Goal: Transaction & Acquisition: Book appointment/travel/reservation

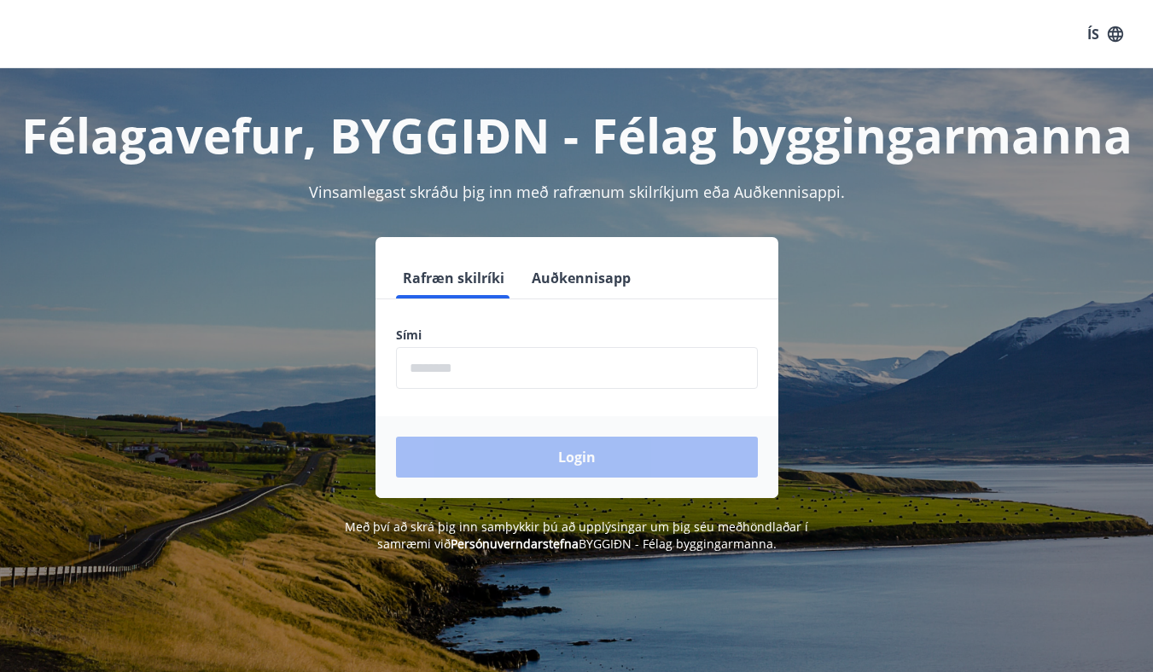
click at [505, 363] on input "phone" at bounding box center [577, 368] width 362 height 42
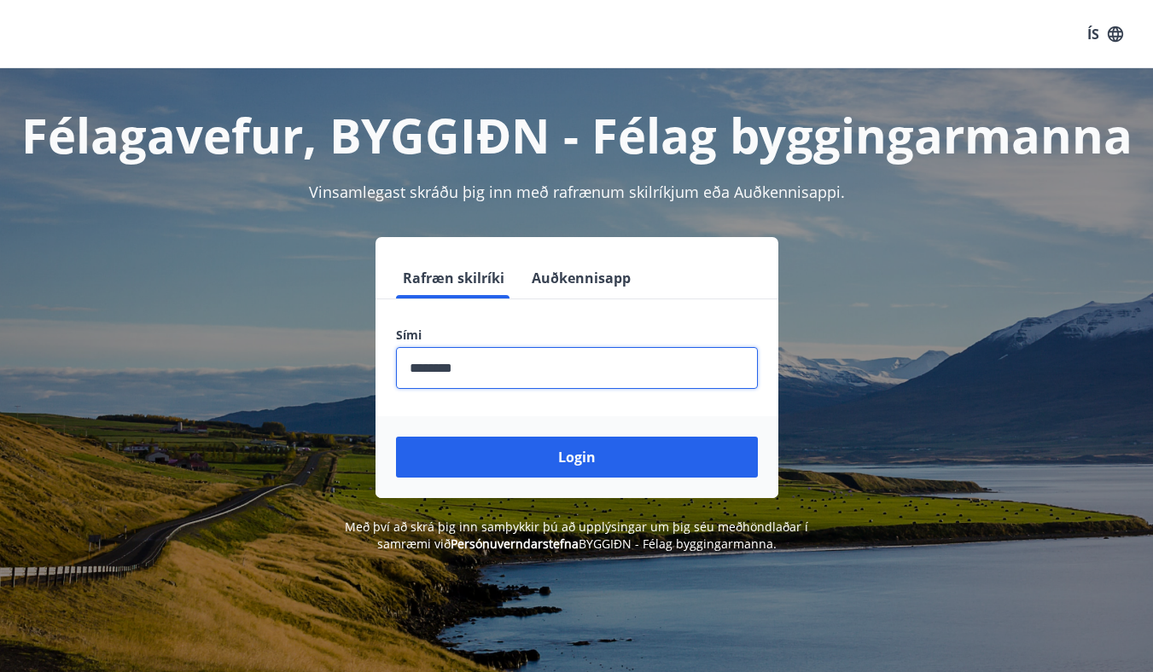
type input "********"
click at [396, 437] on button "Login" at bounding box center [577, 457] width 362 height 41
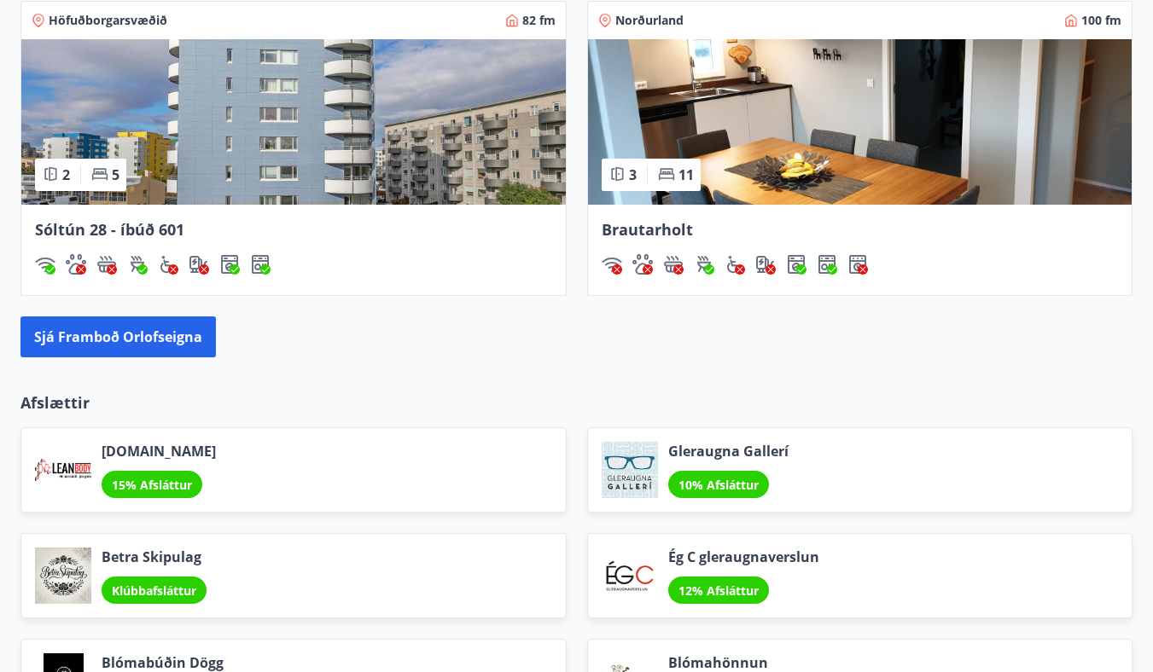
scroll to position [1794, 0]
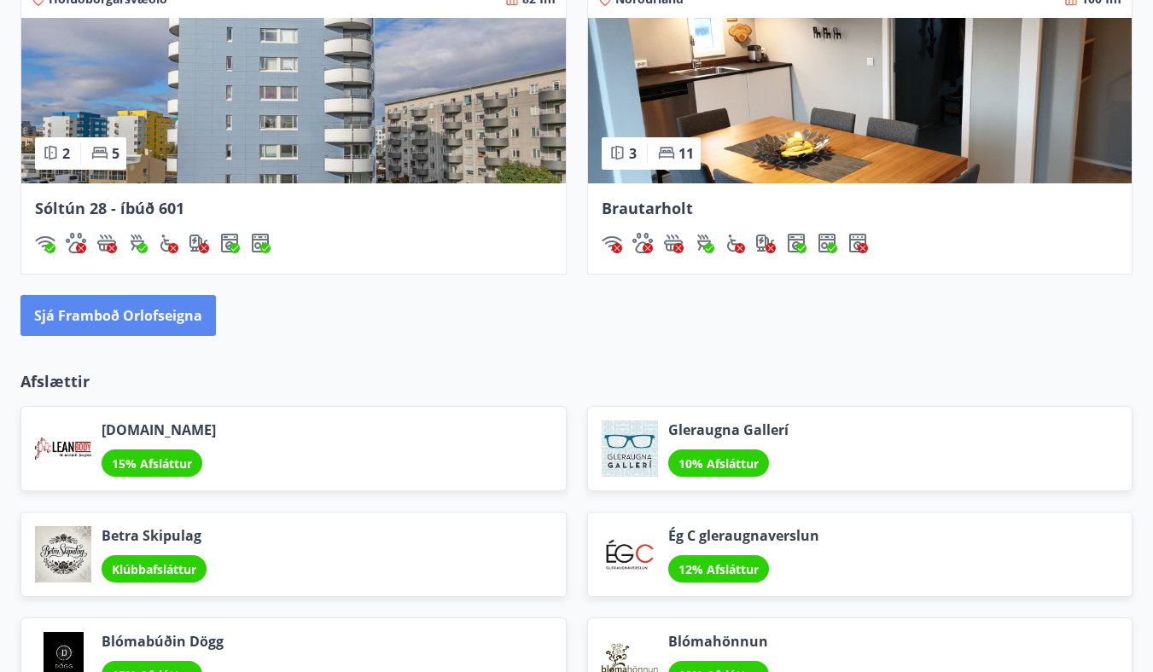
click at [166, 322] on button "Sjá framboð orlofseigna" at bounding box center [117, 315] width 195 height 41
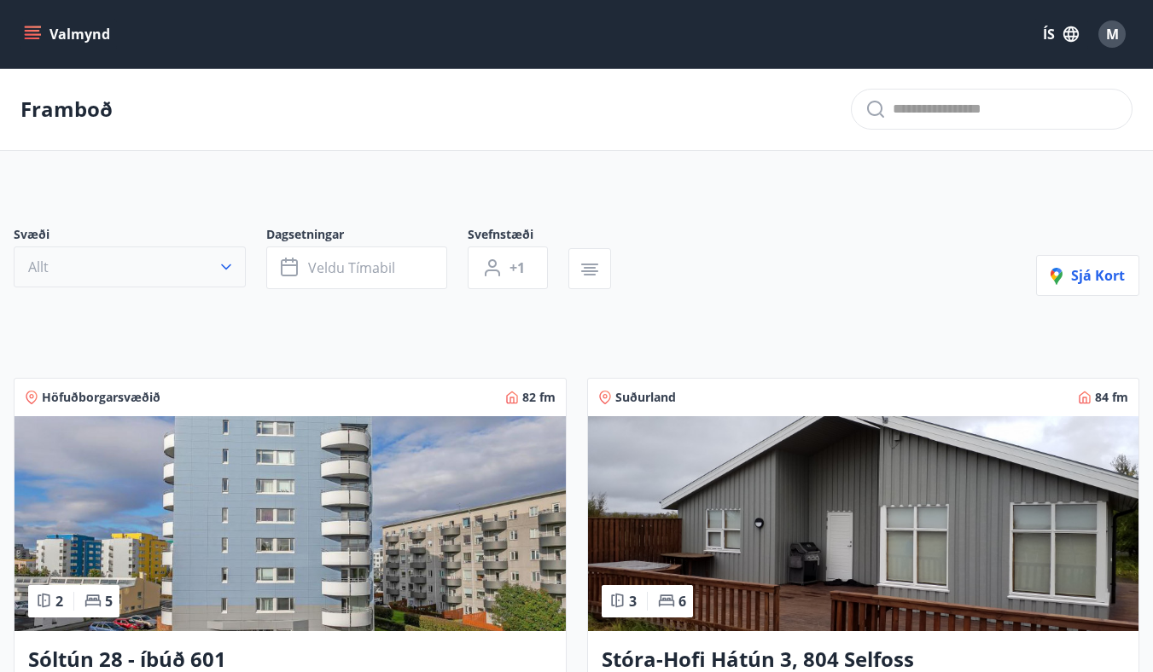
click at [150, 271] on button "Allt" at bounding box center [130, 267] width 232 height 41
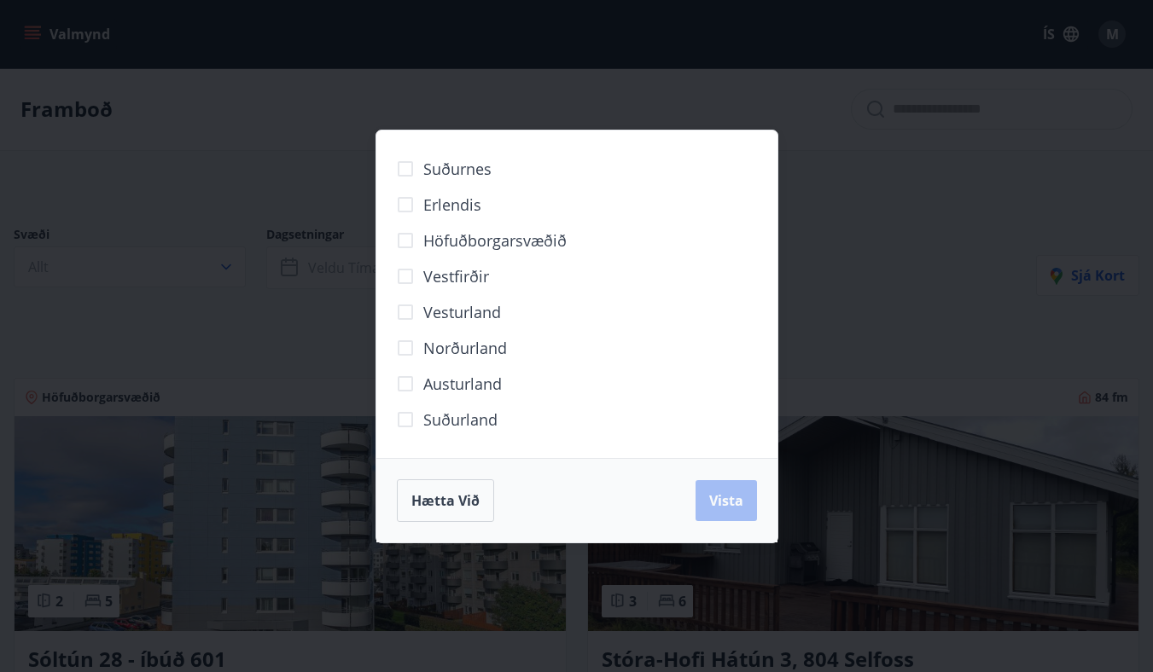
click at [489, 346] on span "Norðurland" at bounding box center [465, 348] width 84 height 22
click at [731, 481] on button "Vista" at bounding box center [725, 500] width 61 height 41
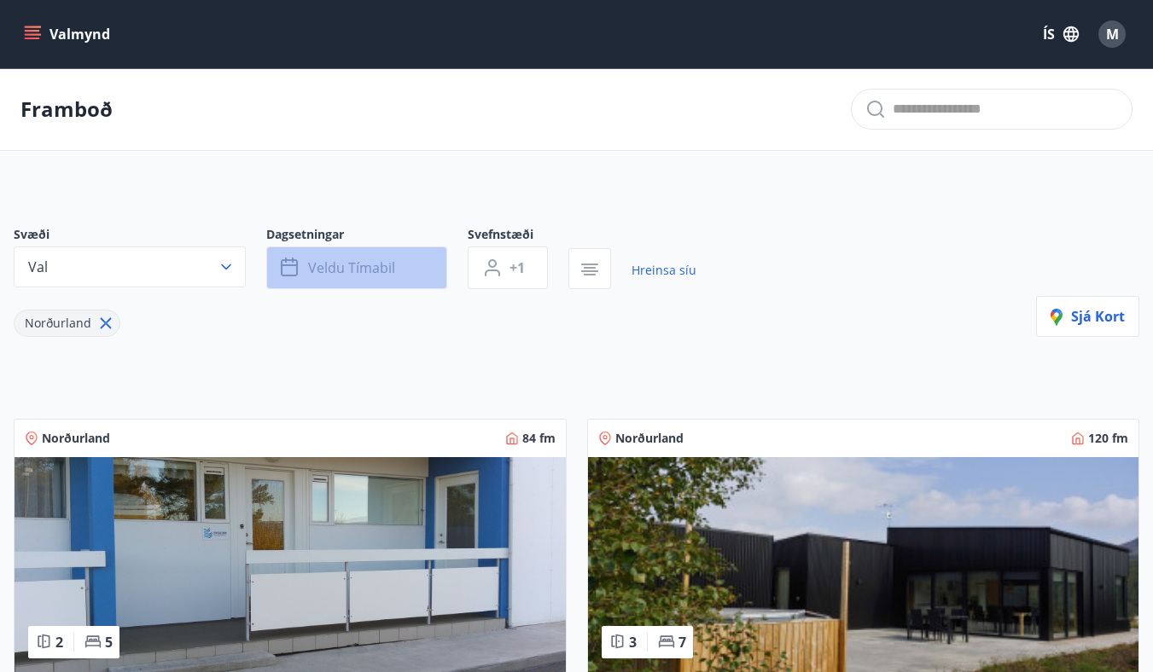
click at [364, 267] on span "Veldu tímabil" at bounding box center [351, 268] width 87 height 19
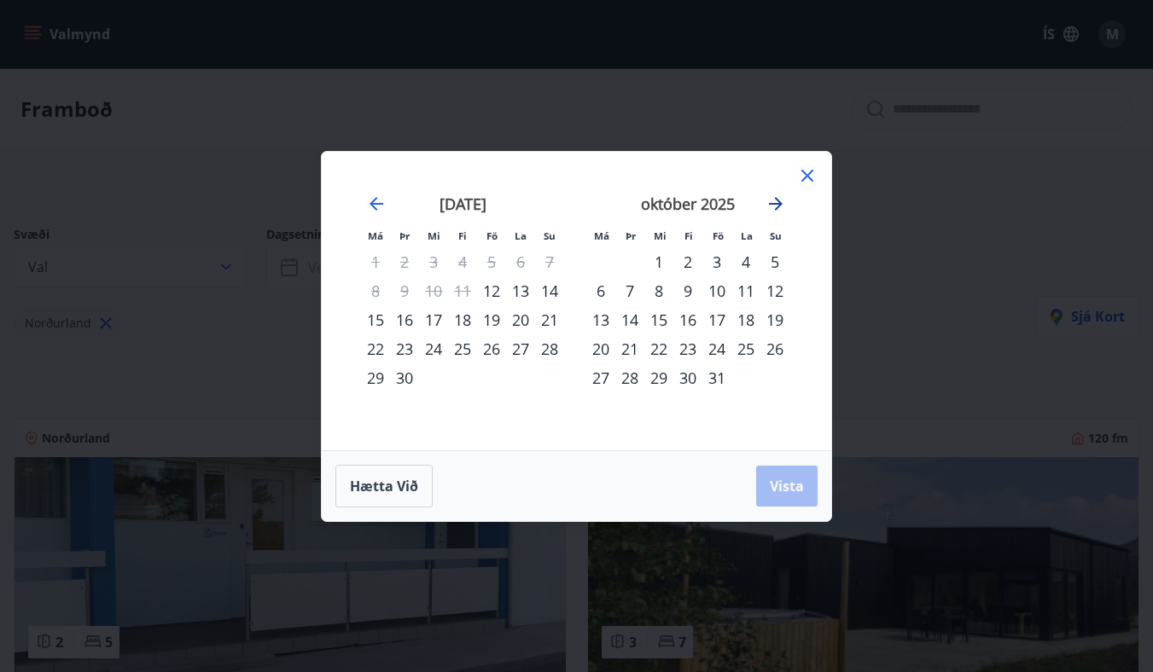
click at [767, 205] on icon "Move forward to switch to the next month." at bounding box center [775, 204] width 20 height 20
click at [777, 202] on icon "Move forward to switch to the next month." at bounding box center [775, 204] width 20 height 20
click at [694, 322] on div "15" at bounding box center [687, 319] width 29 height 29
click at [792, 494] on span "Vista" at bounding box center [787, 486] width 34 height 19
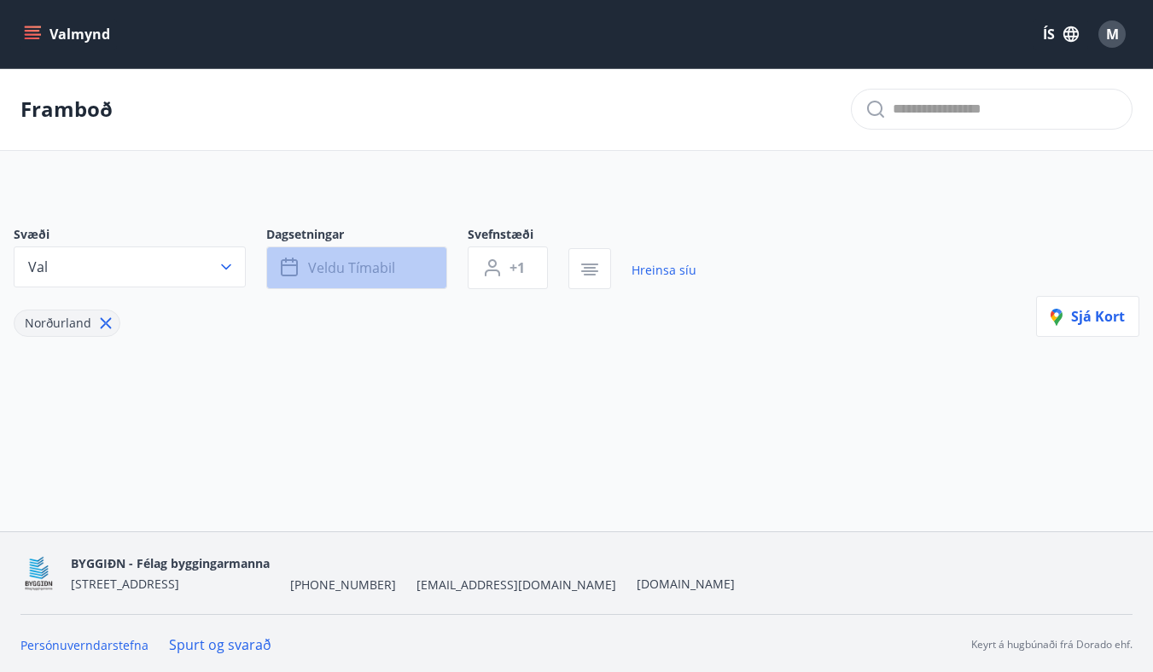
click at [396, 274] on button "Veldu tímabil" at bounding box center [356, 268] width 181 height 43
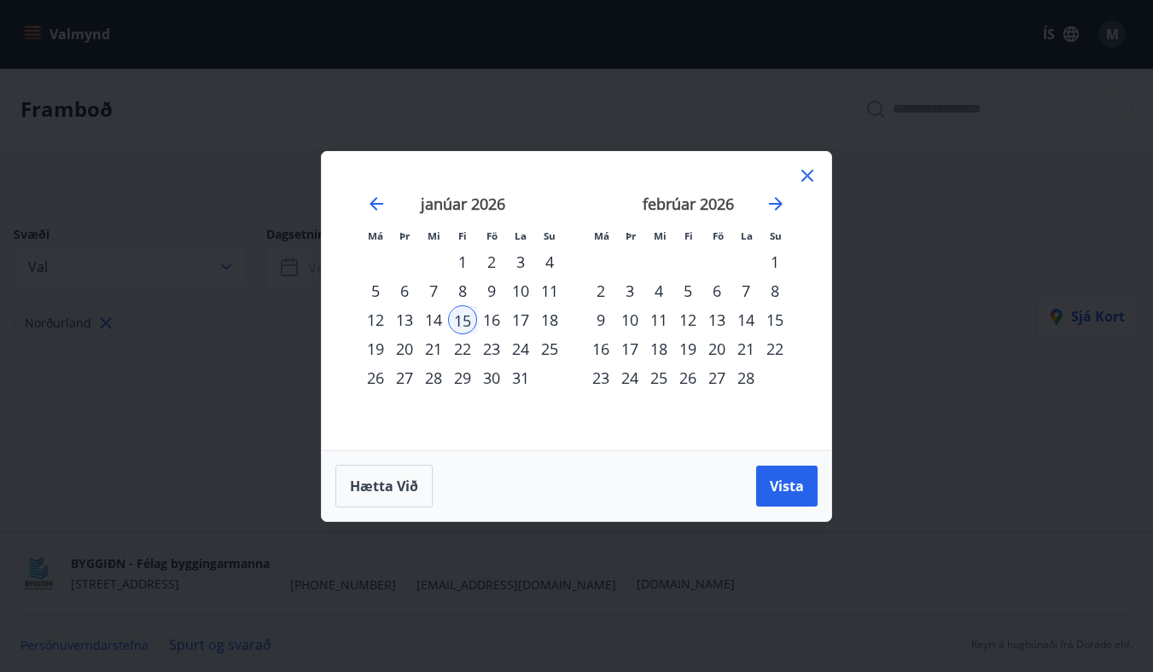
click at [807, 183] on icon at bounding box center [807, 176] width 20 height 20
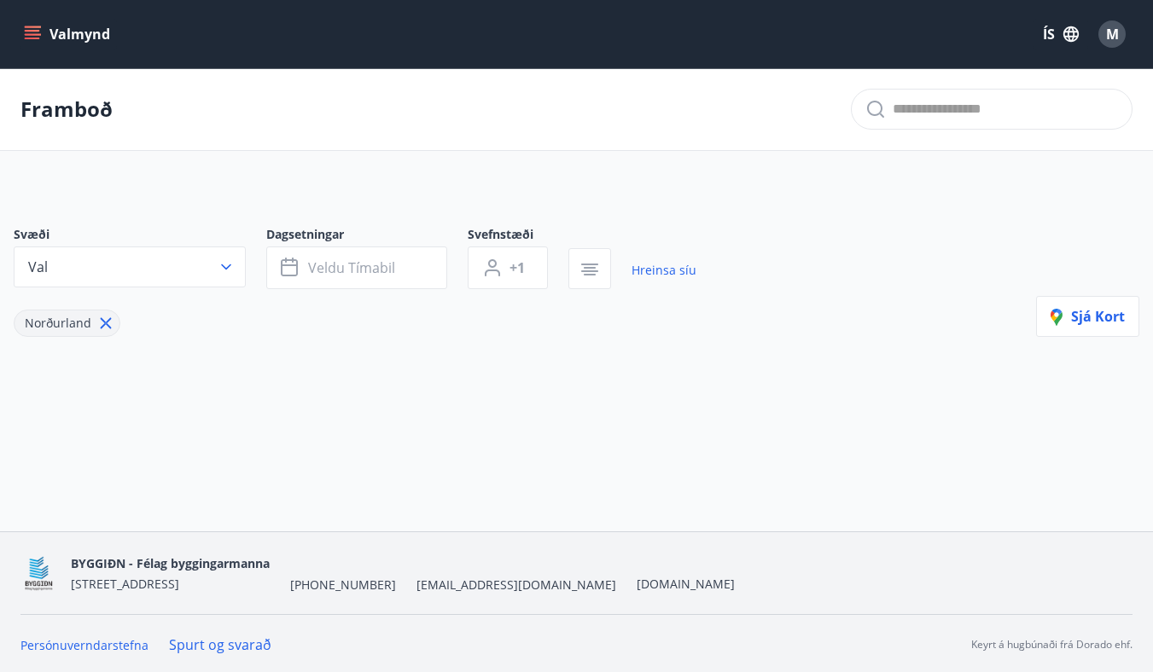
scroll to position [3, 0]
click at [400, 270] on button "Veldu tímabil" at bounding box center [356, 265] width 181 height 43
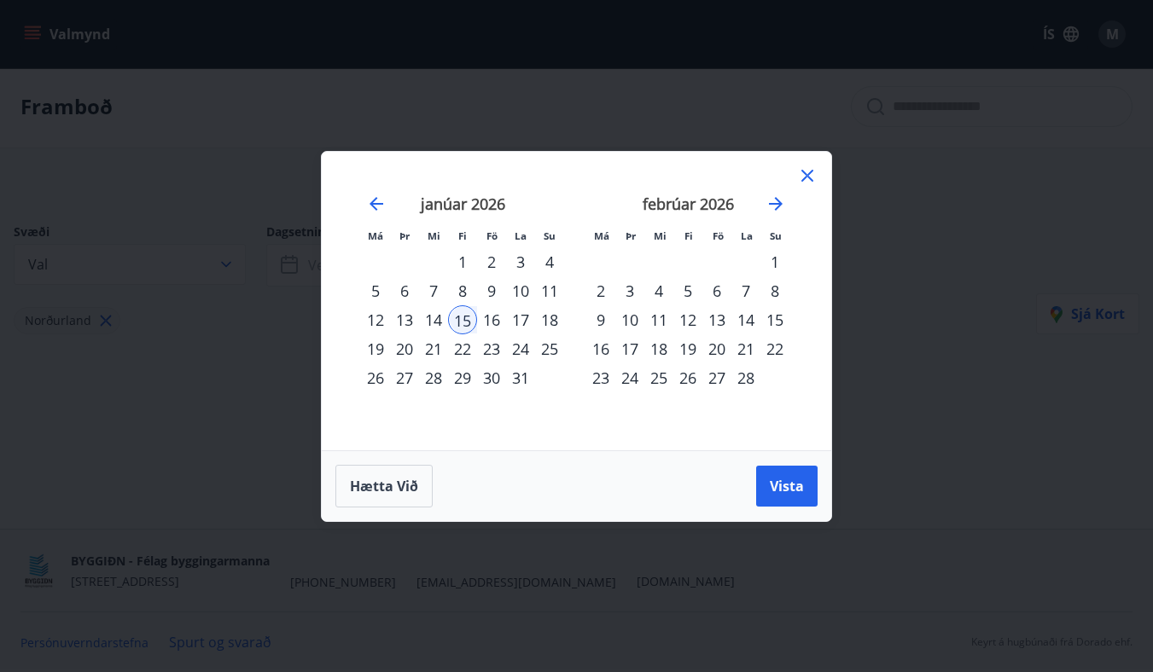
click at [463, 259] on div "1" at bounding box center [462, 261] width 29 height 29
click at [779, 480] on span "Vista" at bounding box center [787, 486] width 34 height 19
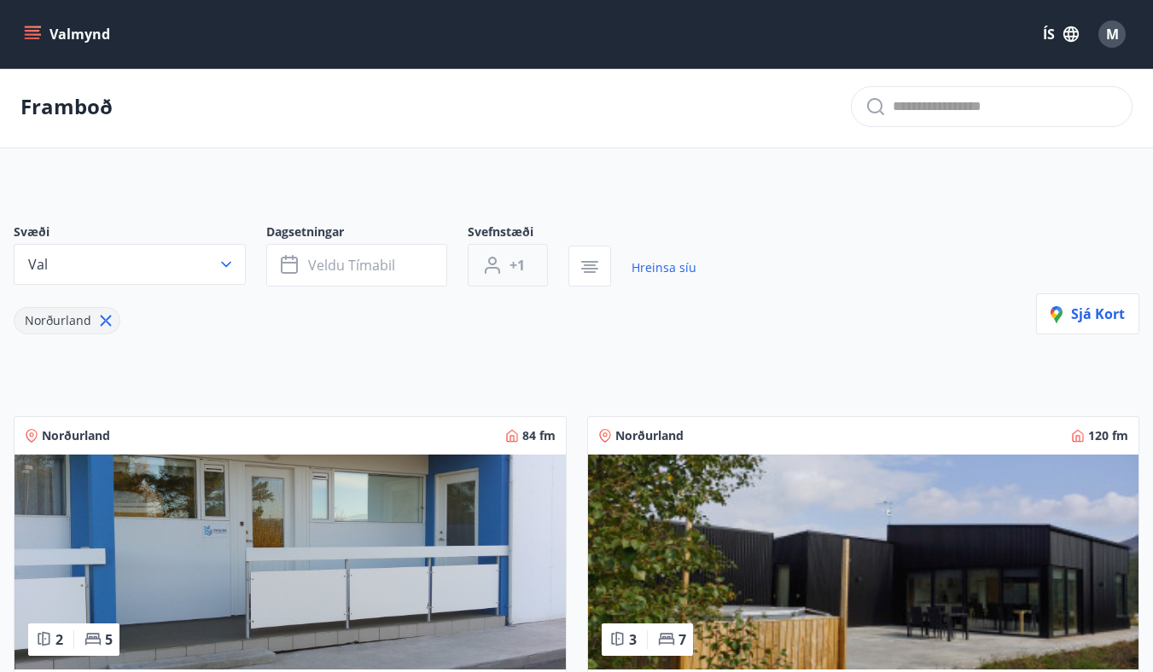
click at [499, 251] on button "+1" at bounding box center [508, 265] width 80 height 43
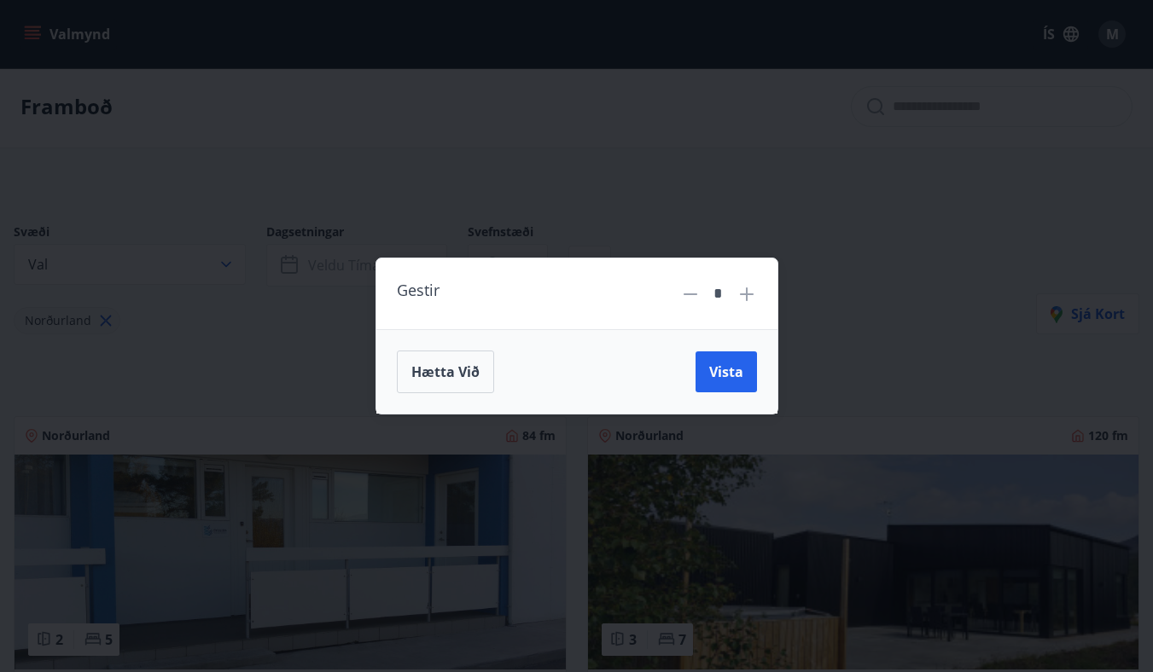
click at [744, 294] on icon at bounding box center [747, 295] width 14 height 14
type input "*"
click at [741, 369] on span "Vista" at bounding box center [726, 372] width 34 height 19
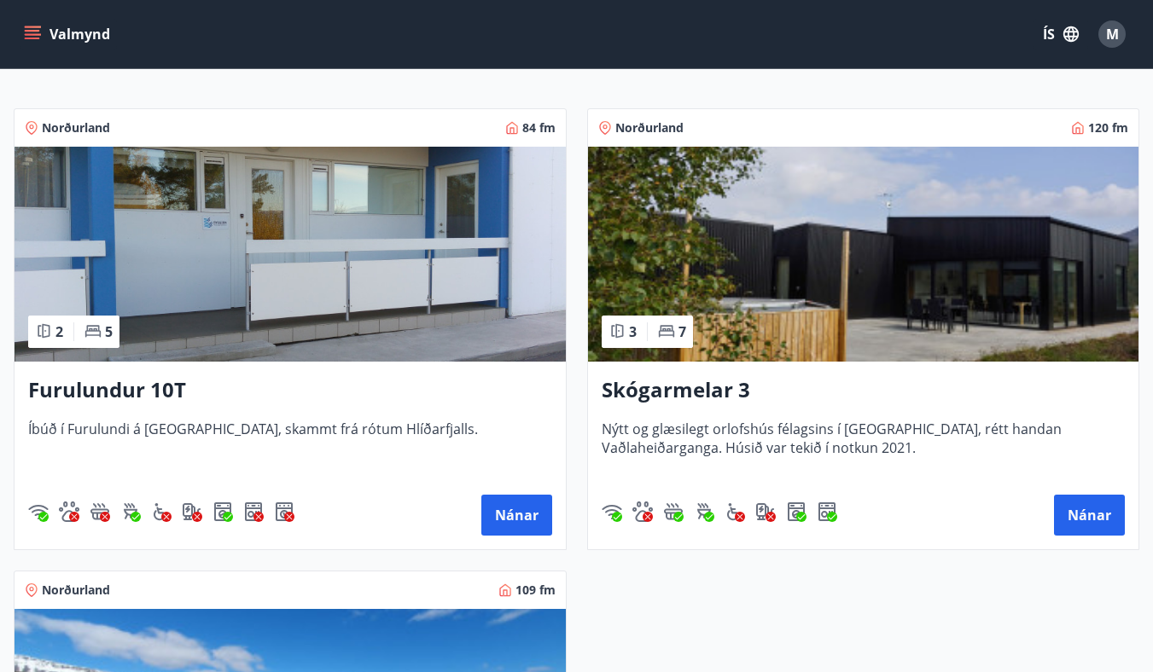
scroll to position [311, 0]
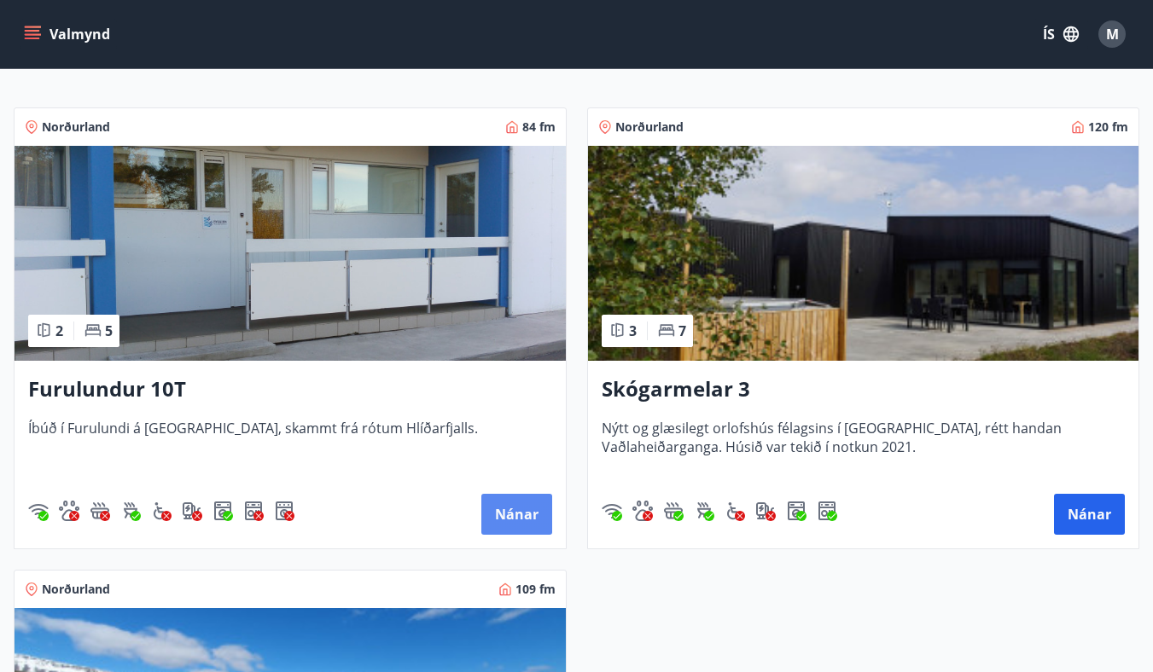
click at [514, 508] on button "Nánar" at bounding box center [516, 514] width 71 height 41
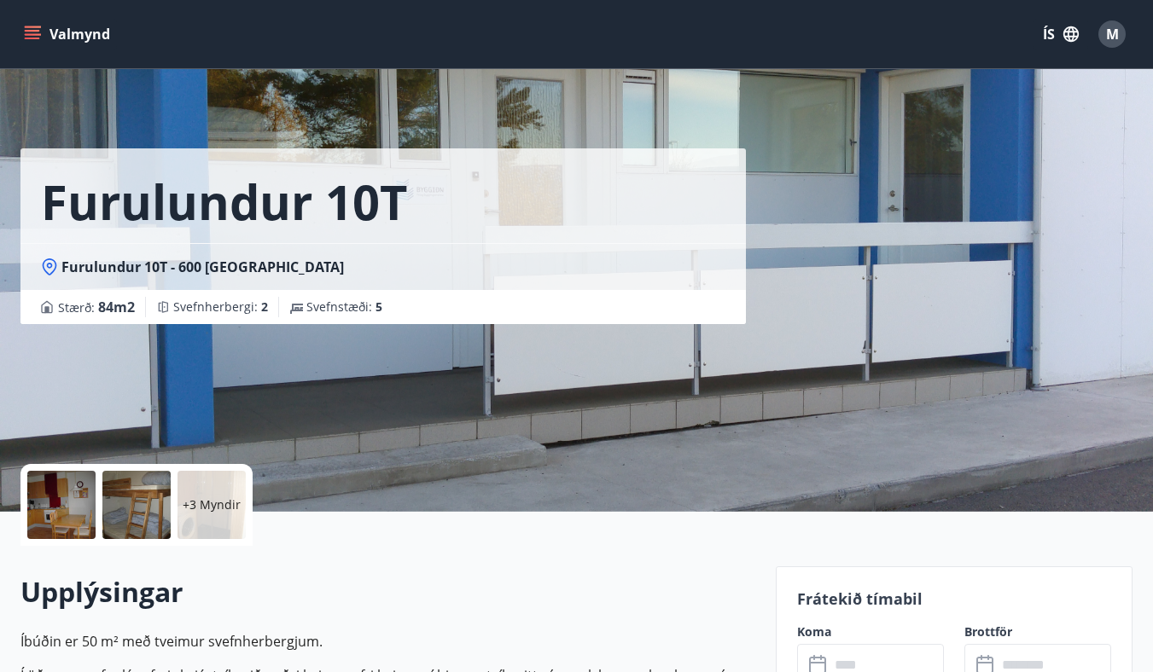
click at [194, 506] on p "+3 Myndir" at bounding box center [212, 505] width 58 height 17
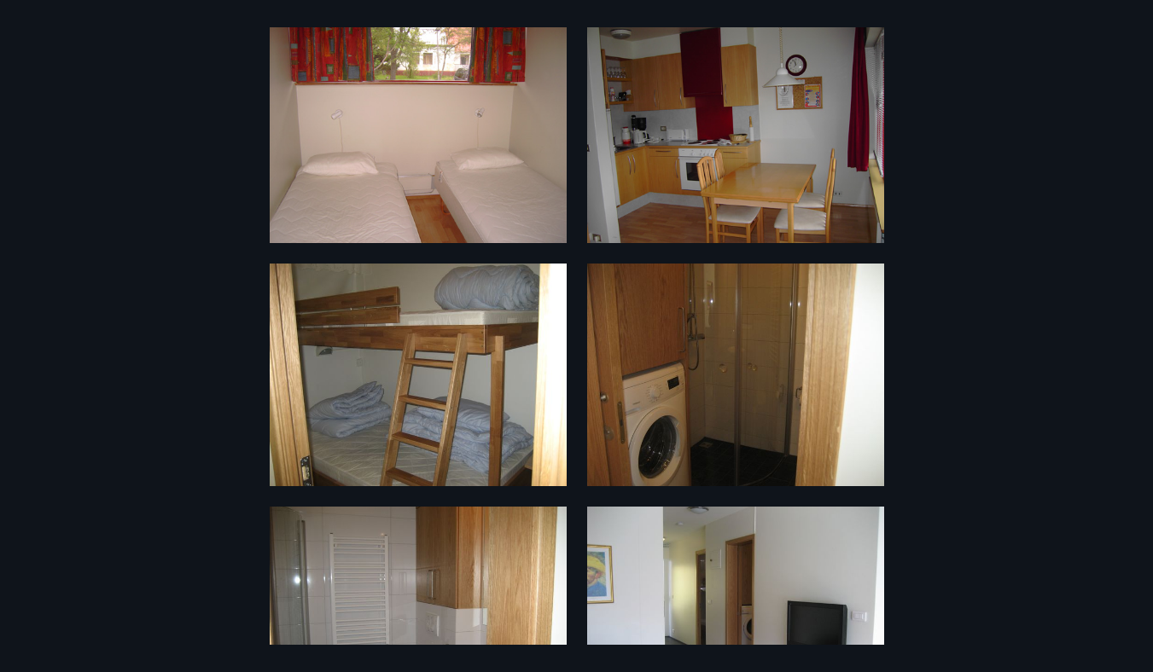
scroll to position [317, 0]
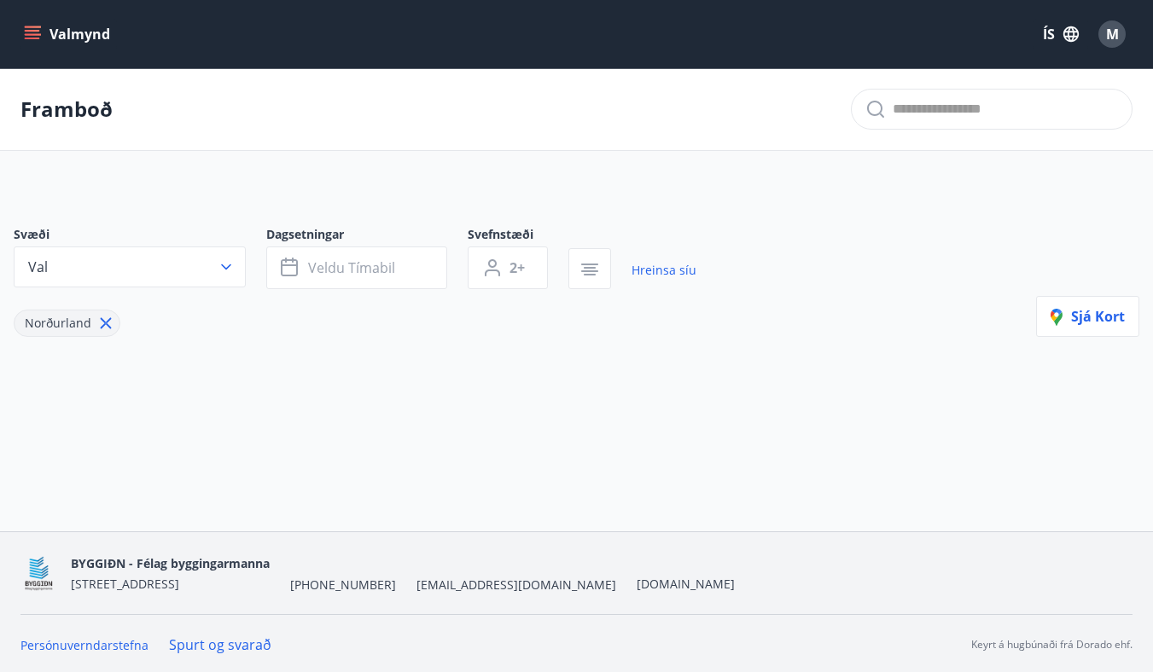
type input "*"
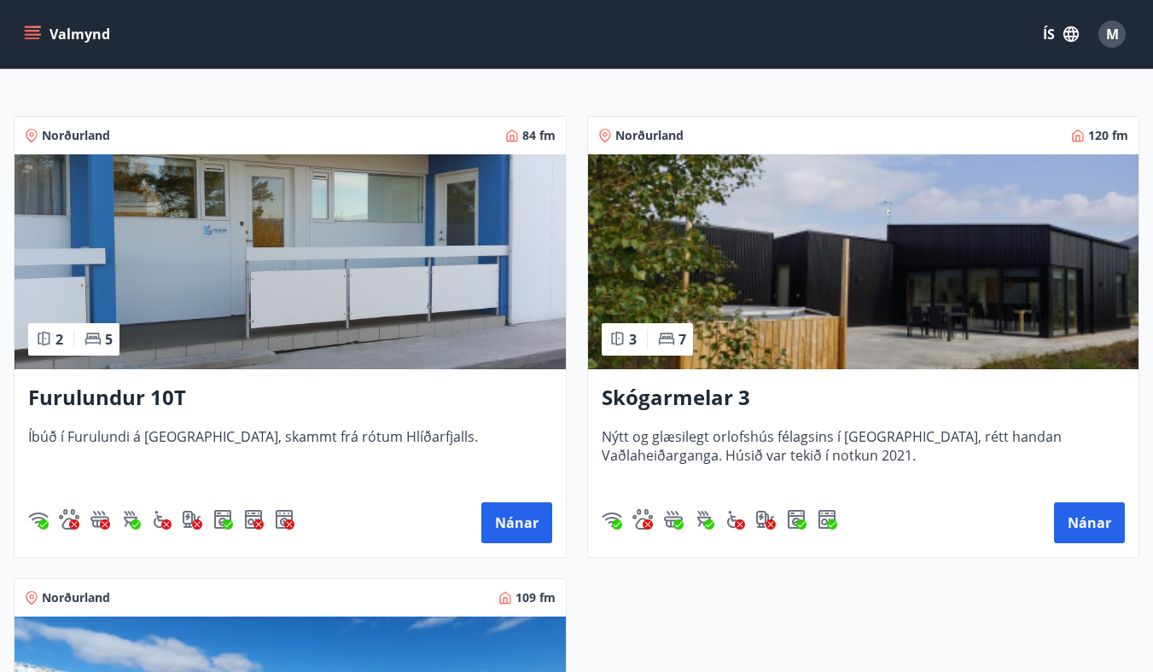
scroll to position [320, 0]
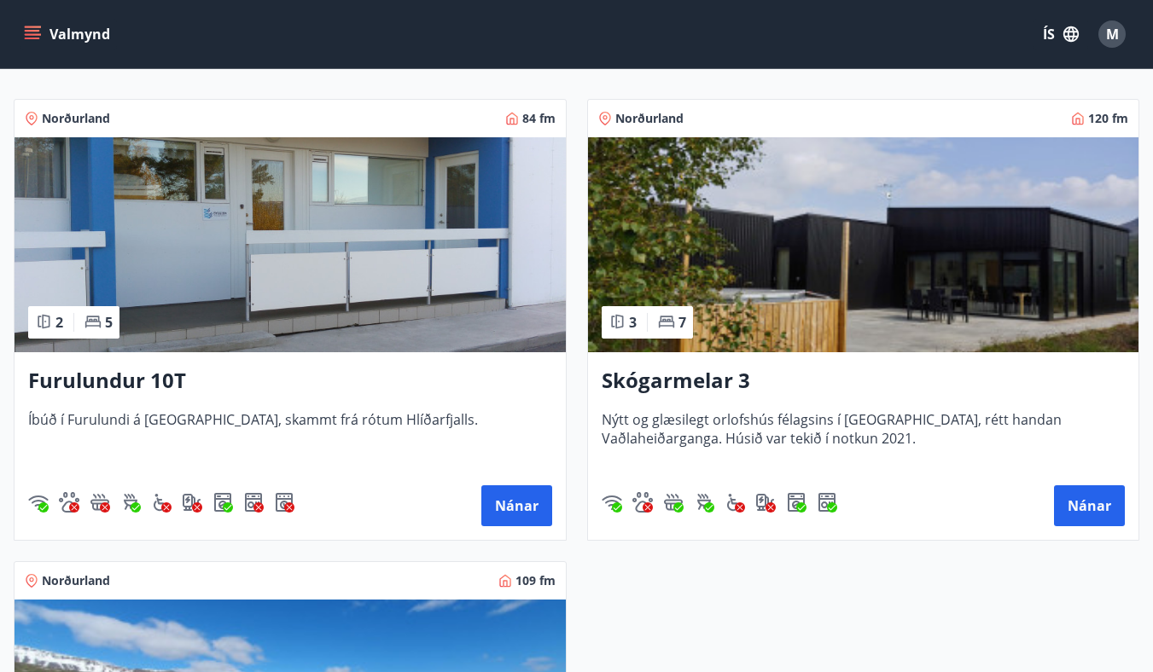
click at [743, 249] on img at bounding box center [863, 244] width 551 height 215
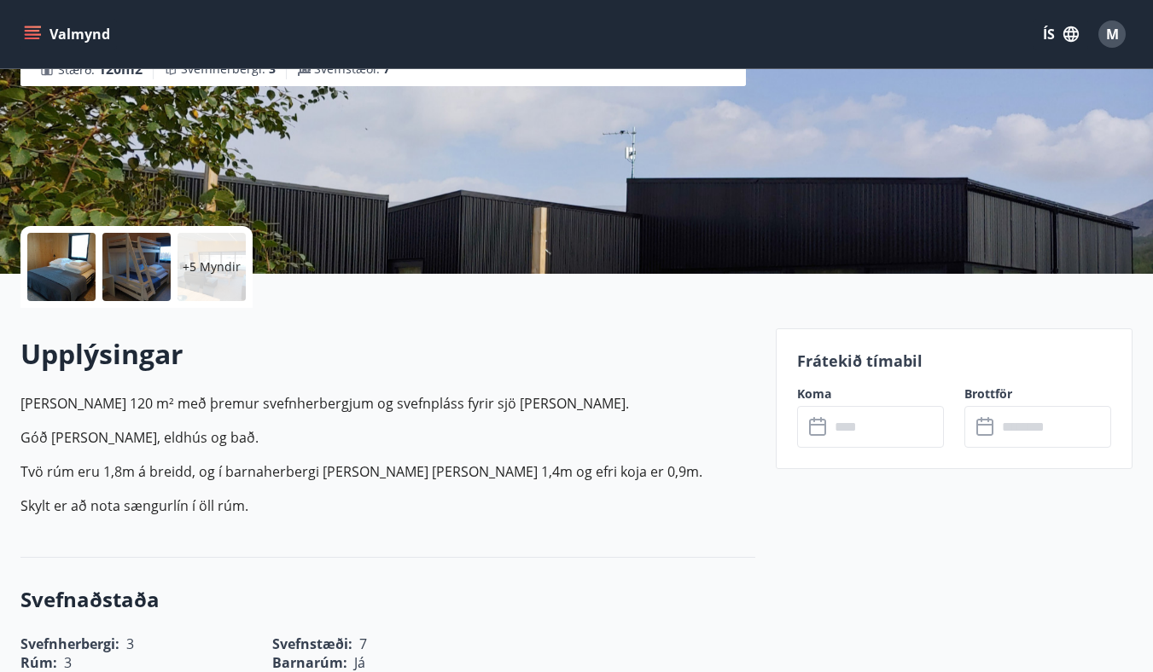
scroll to position [246, 0]
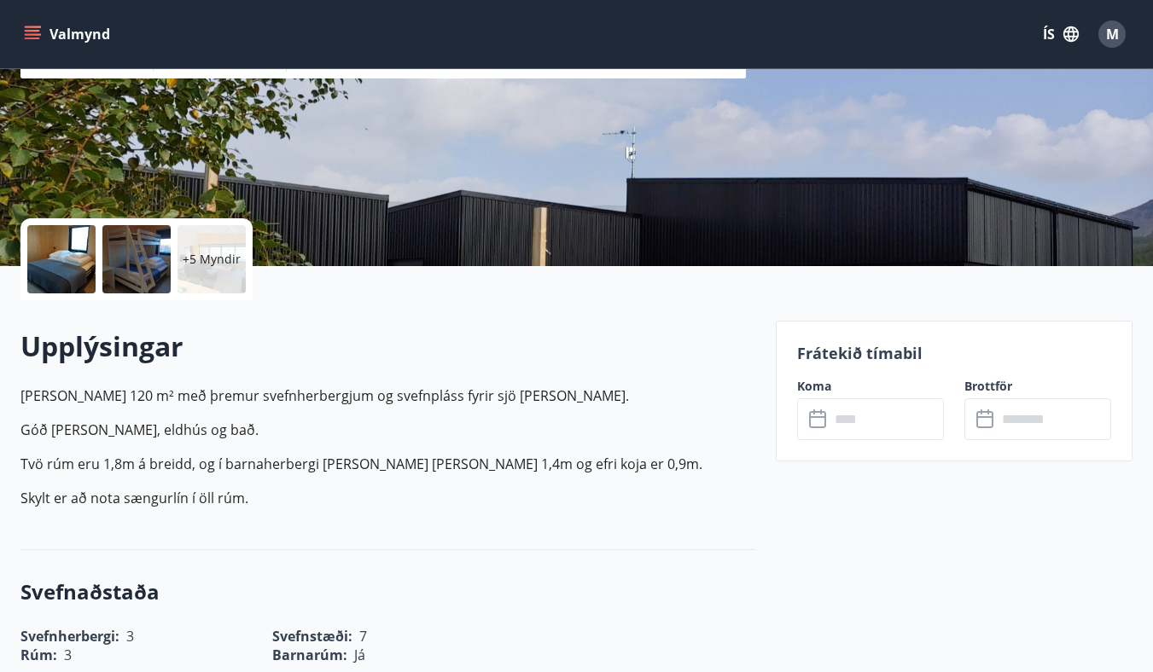
click at [222, 262] on p "+5 Myndir" at bounding box center [212, 259] width 58 height 17
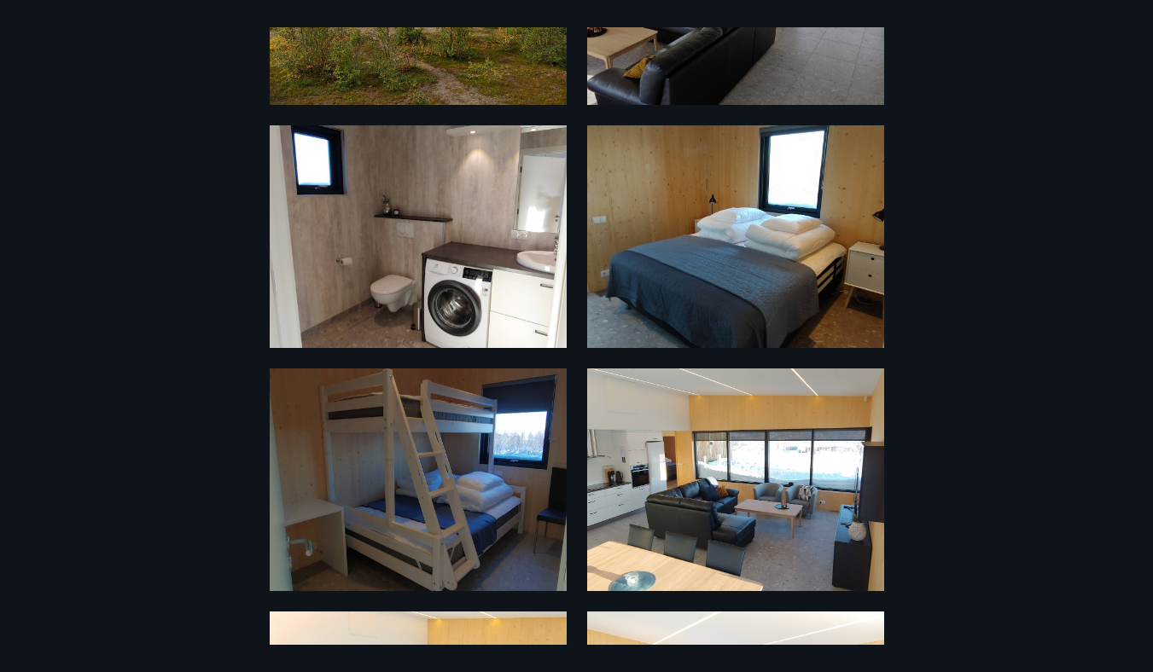
scroll to position [0, 0]
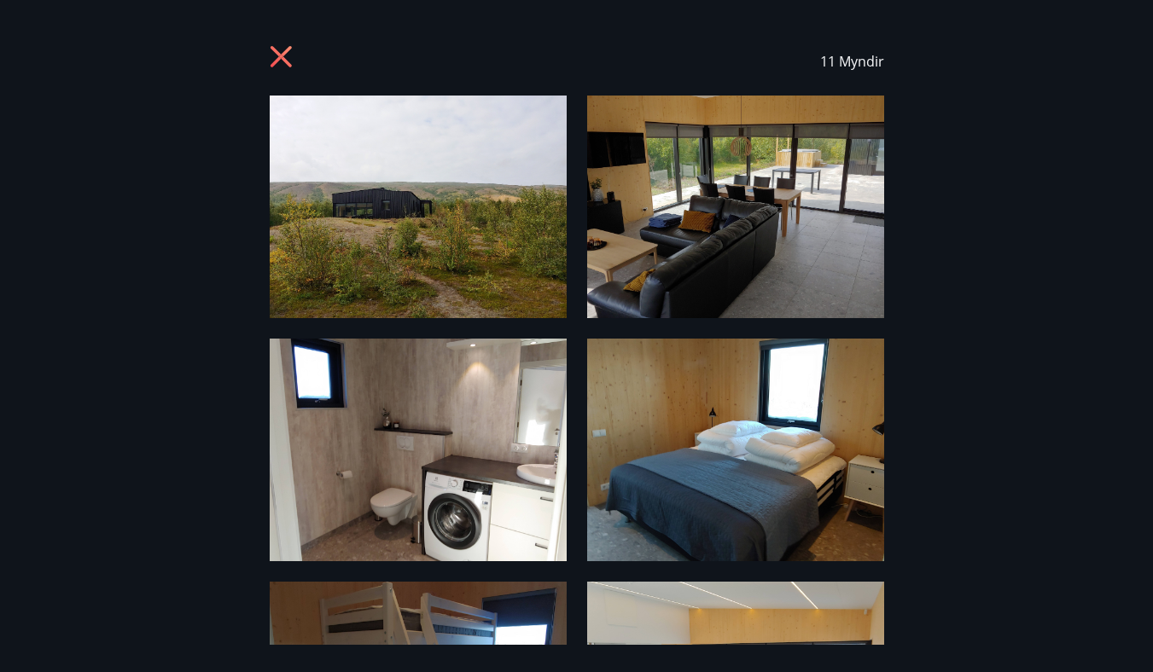
click at [288, 55] on icon at bounding box center [283, 58] width 27 height 27
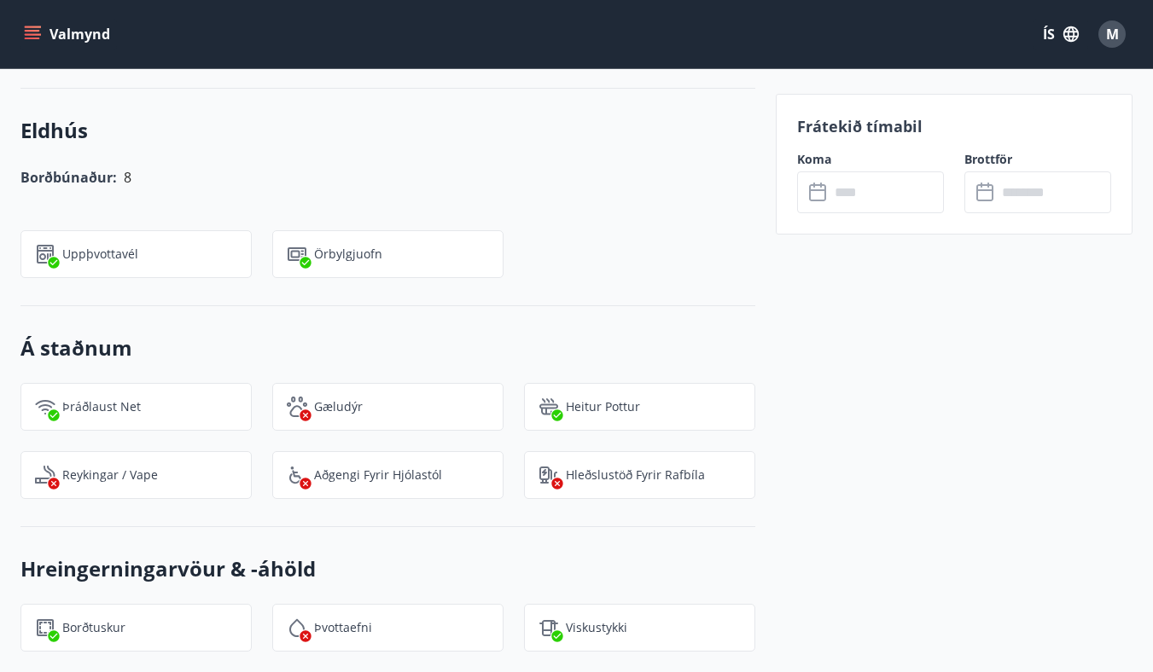
scroll to position [1523, 0]
click at [891, 188] on input "text" at bounding box center [886, 192] width 114 height 42
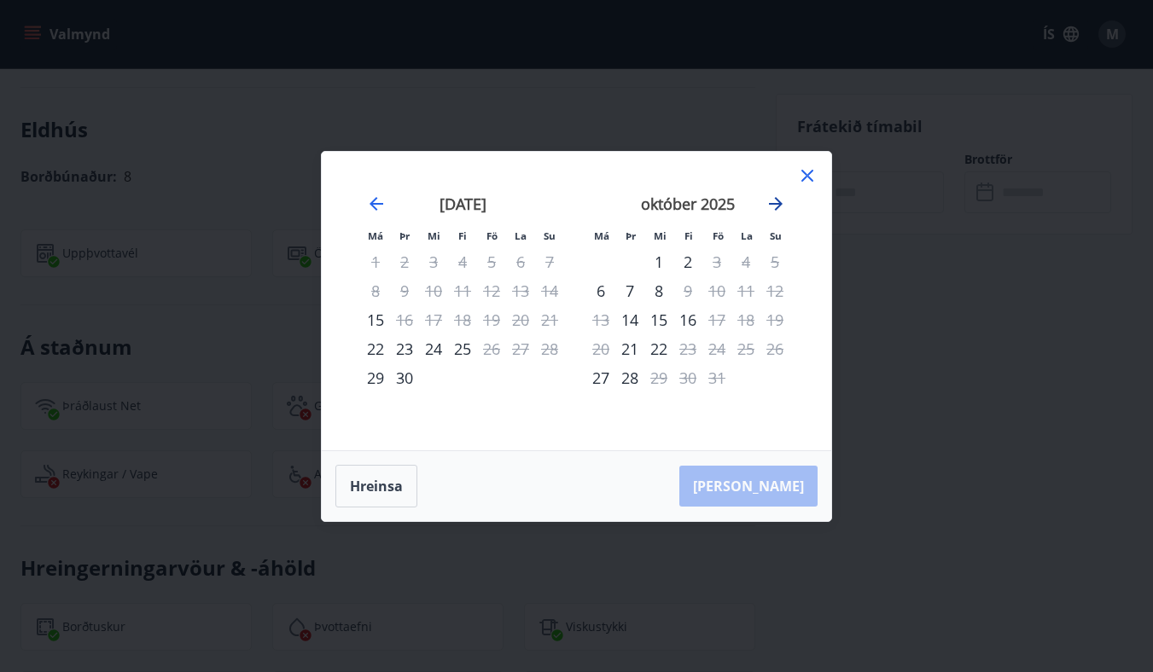
click at [778, 204] on icon "Move forward to switch to the next month." at bounding box center [776, 204] width 14 height 14
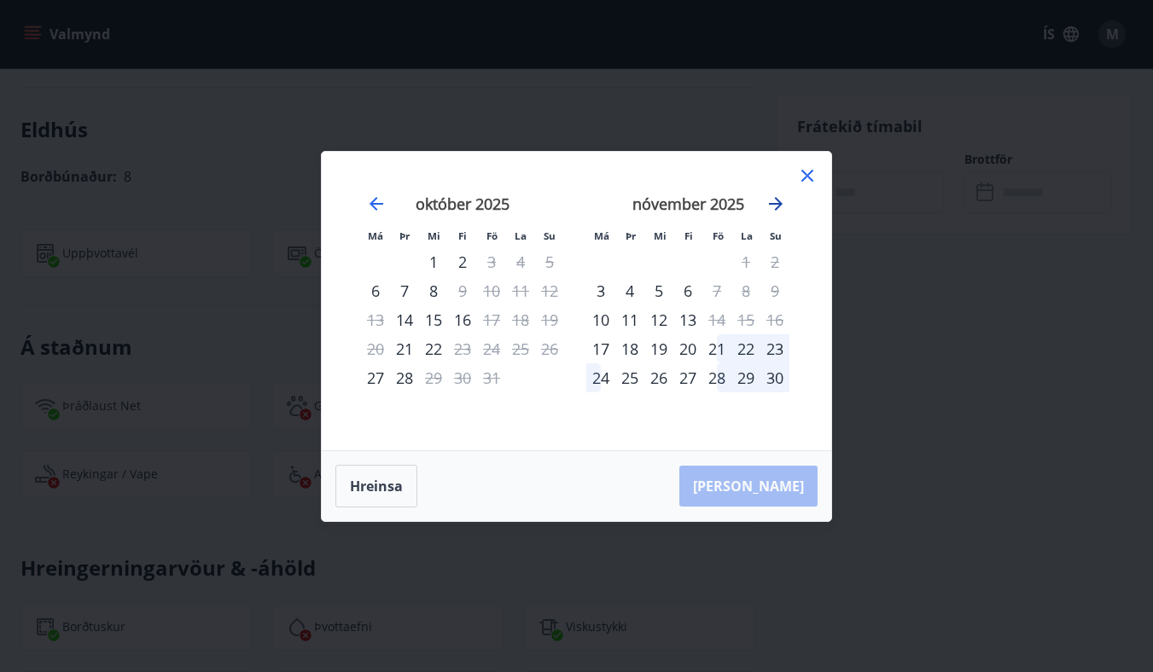
click at [778, 204] on icon "Move forward to switch to the next month." at bounding box center [776, 204] width 14 height 14
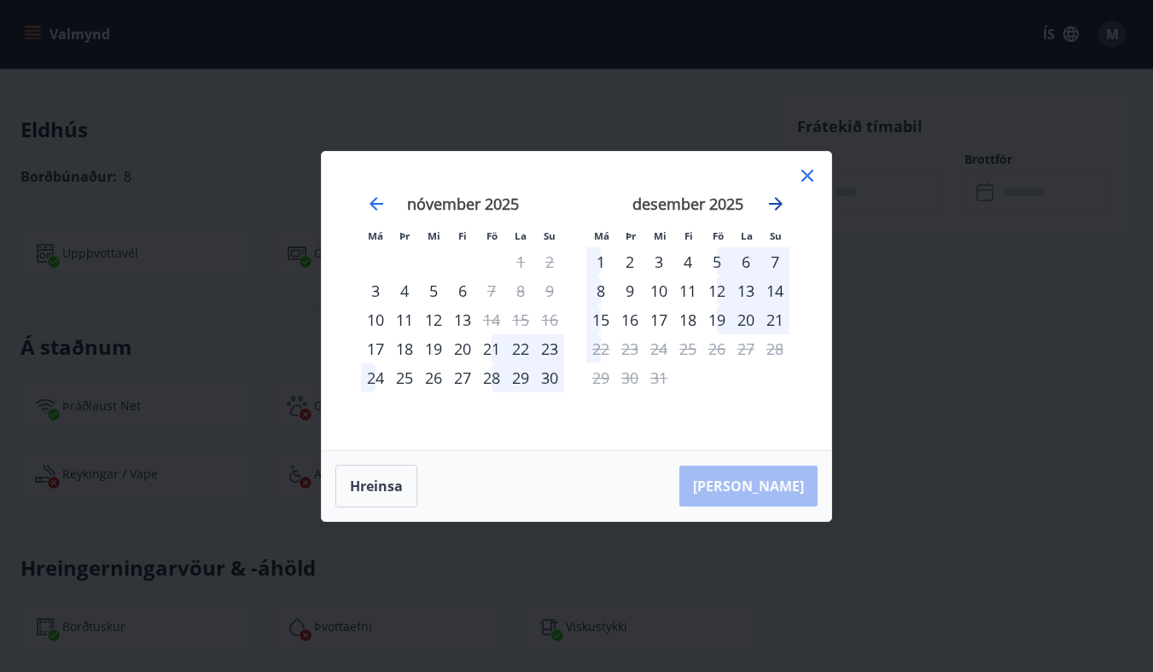
click at [778, 204] on icon "Move forward to switch to the next month." at bounding box center [776, 204] width 14 height 14
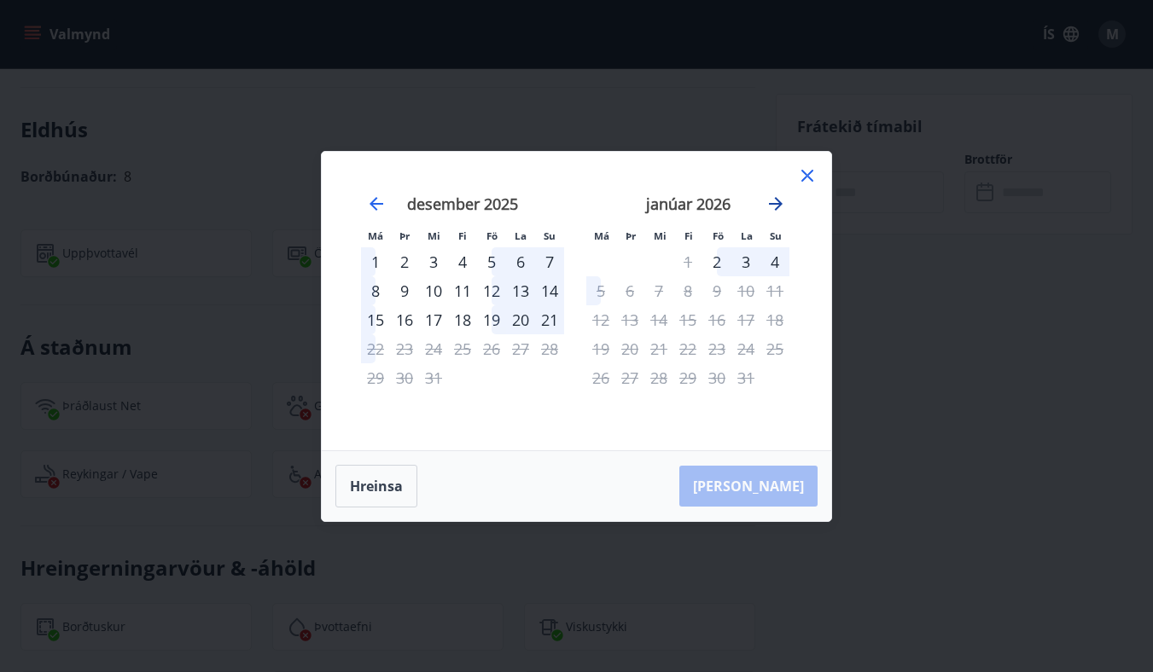
click at [774, 206] on icon "Move forward to switch to the next month." at bounding box center [775, 204] width 20 height 20
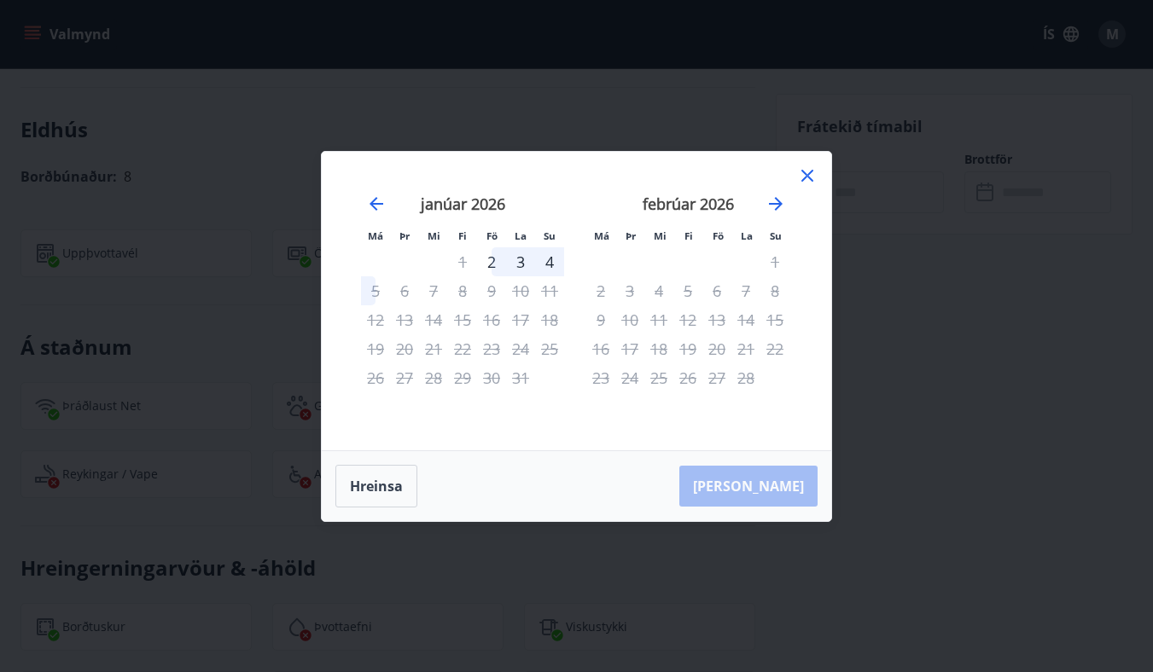
click at [805, 179] on icon at bounding box center [807, 176] width 20 height 20
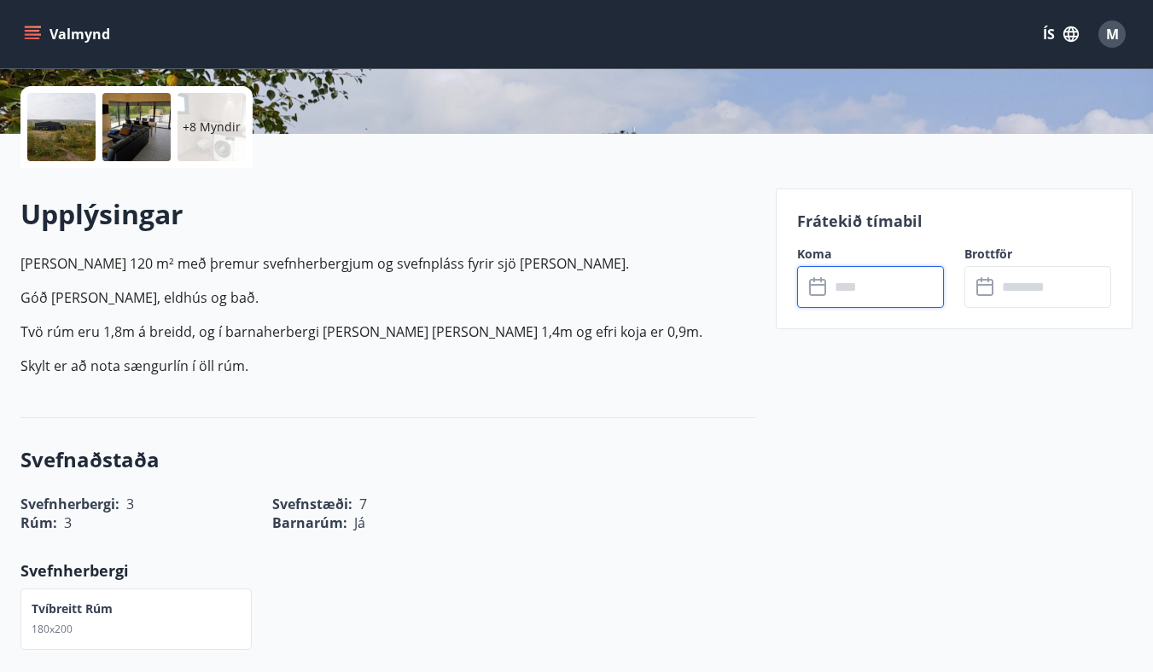
scroll to position [355, 0]
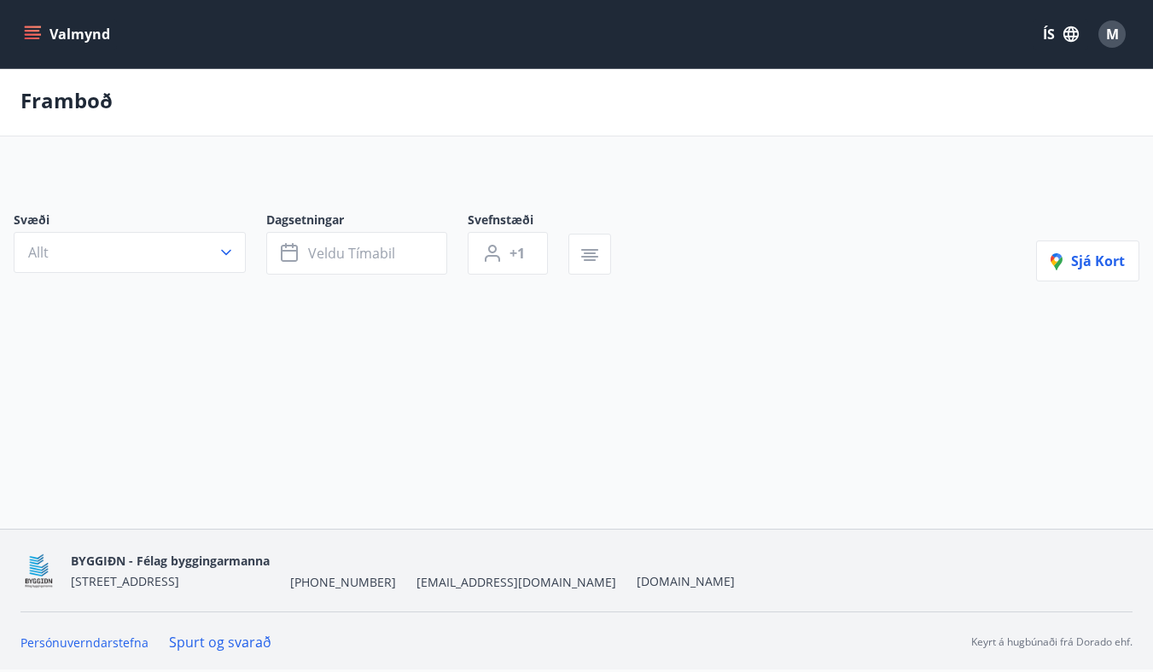
scroll to position [3, 0]
type input "*"
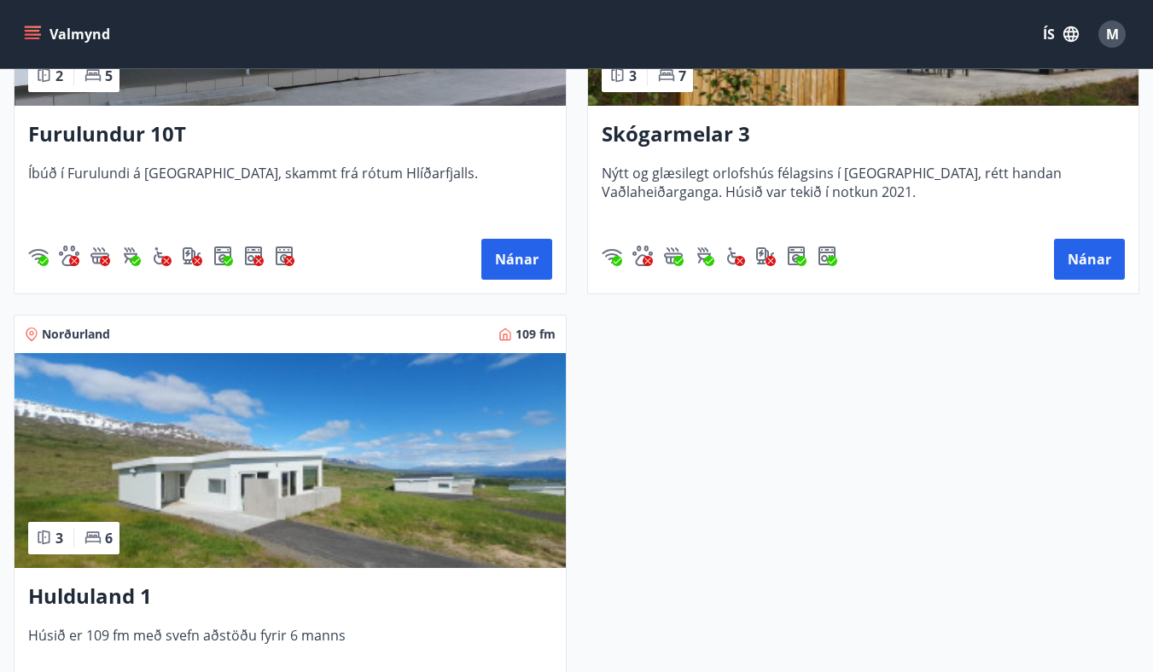
scroll to position [569, 0]
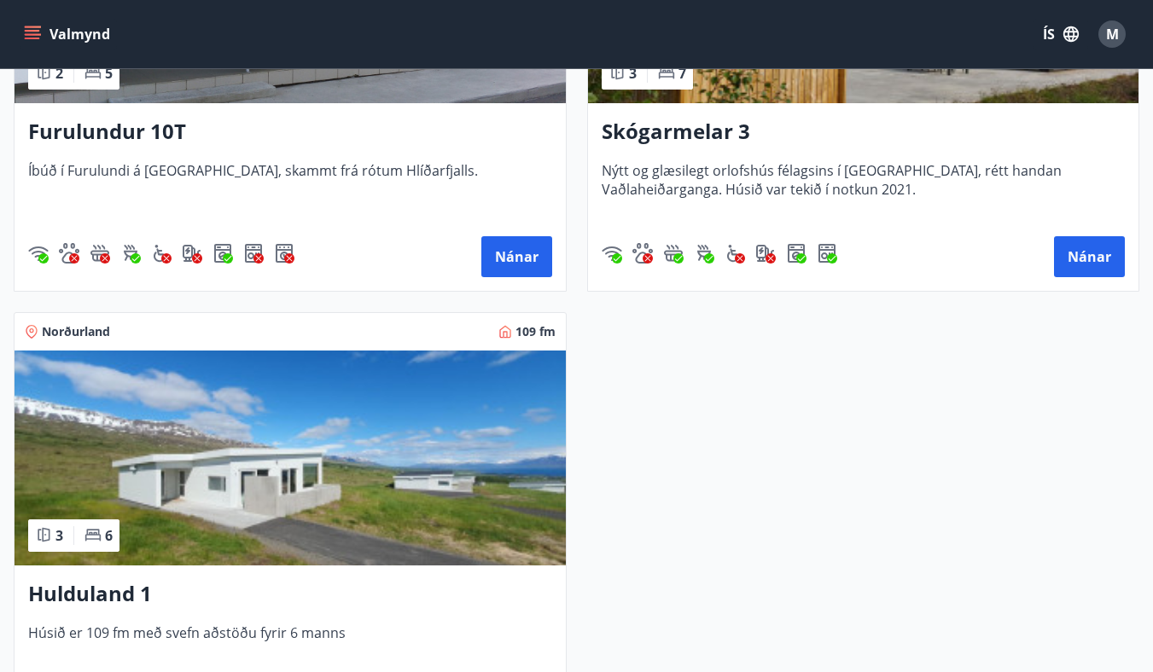
click at [285, 460] on img at bounding box center [290, 458] width 551 height 215
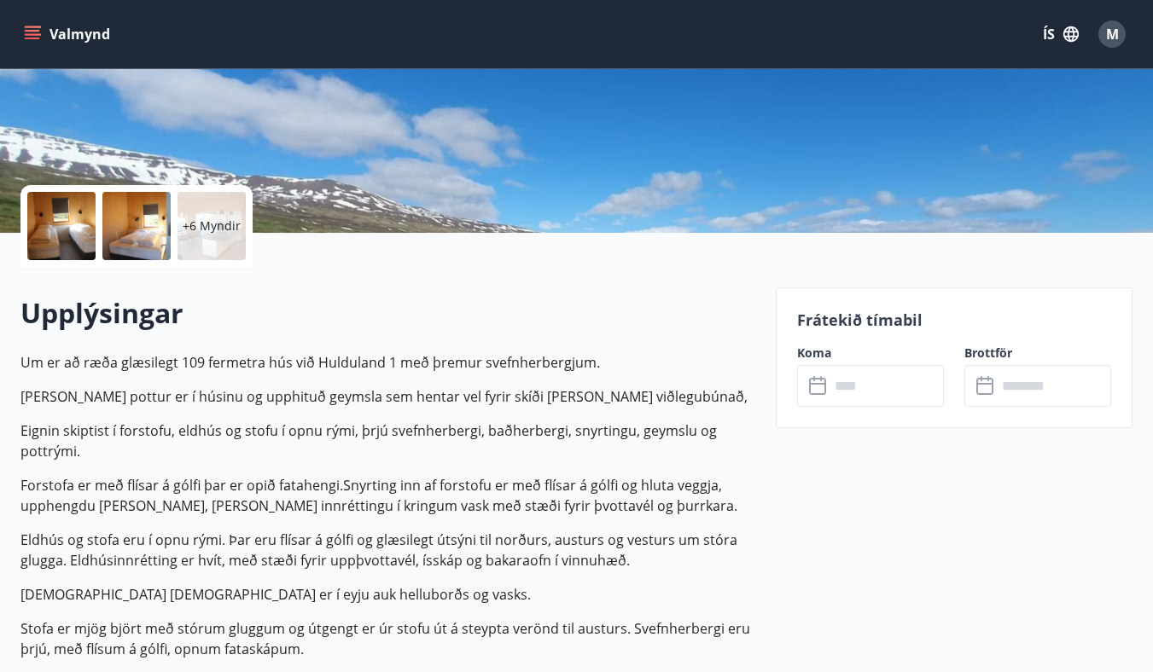
scroll to position [285, 0]
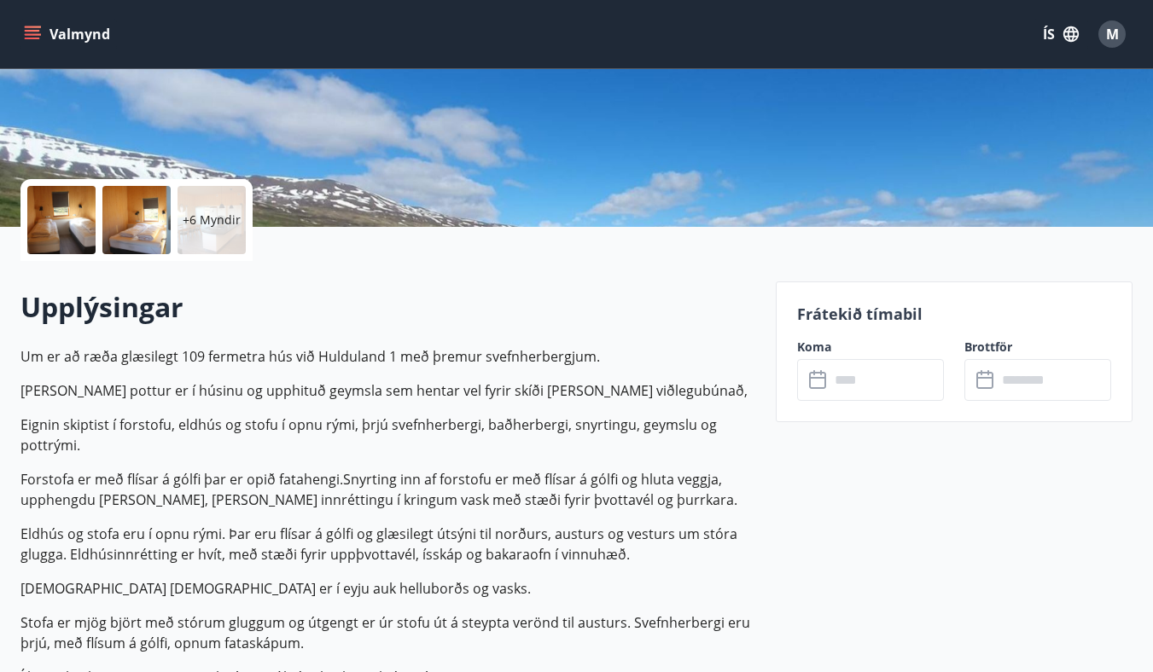
click at [224, 208] on div "+6 Myndir" at bounding box center [211, 220] width 68 height 68
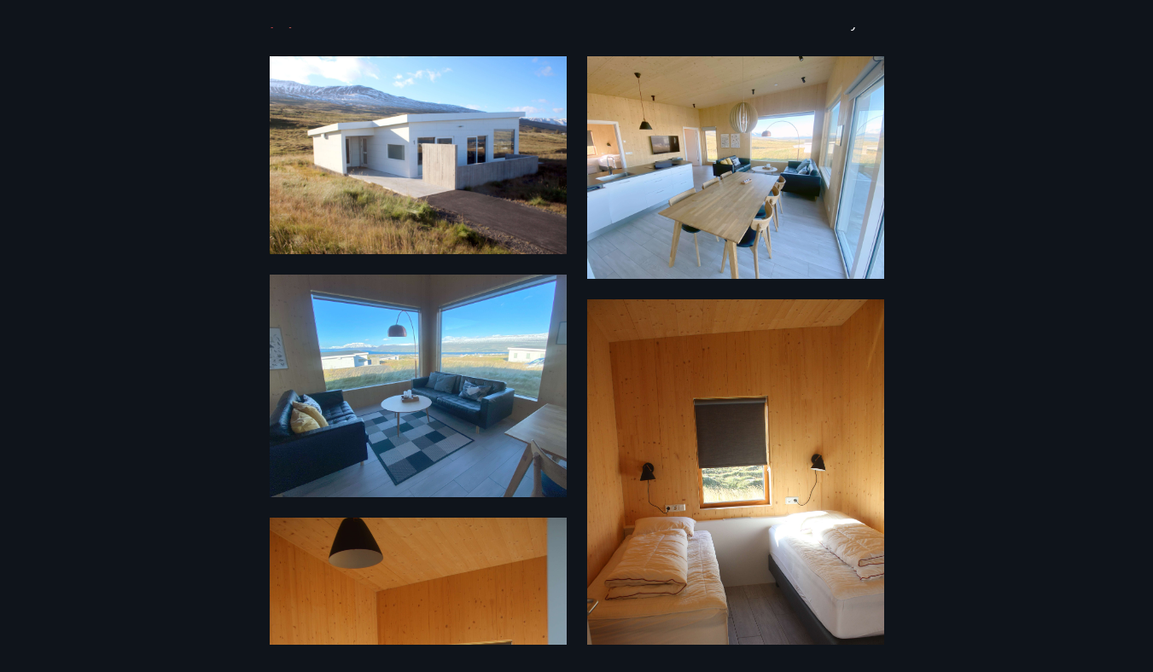
scroll to position [0, 0]
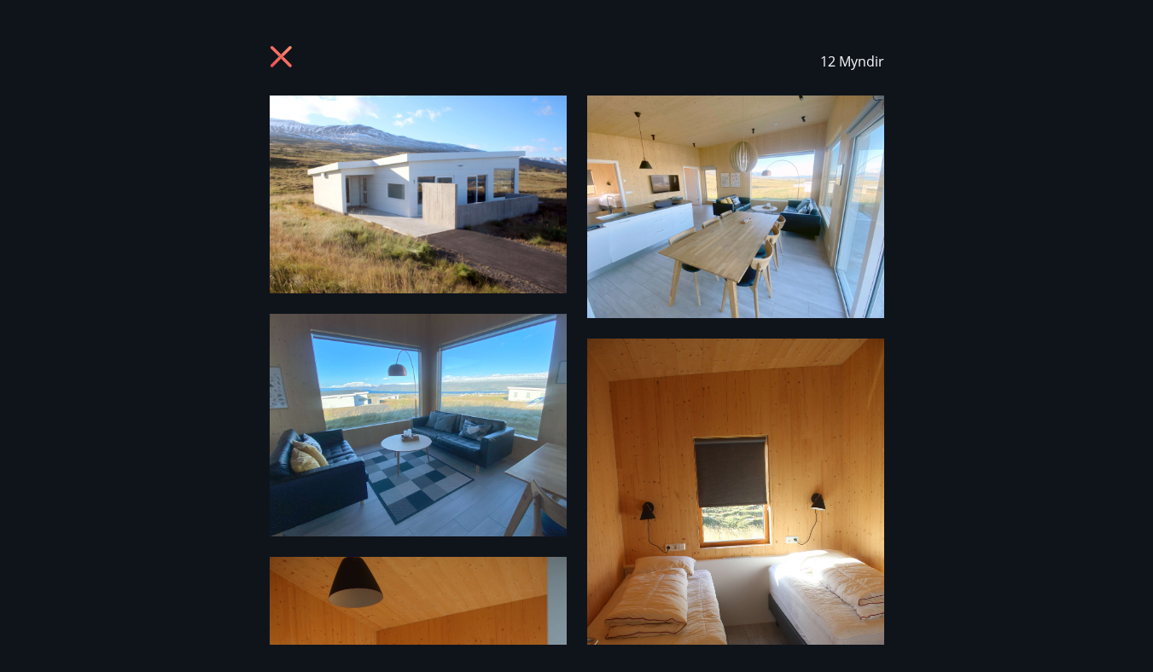
click at [298, 51] on div "12 Myndir" at bounding box center [577, 61] width 614 height 68
click at [284, 52] on icon at bounding box center [280, 56] width 21 height 21
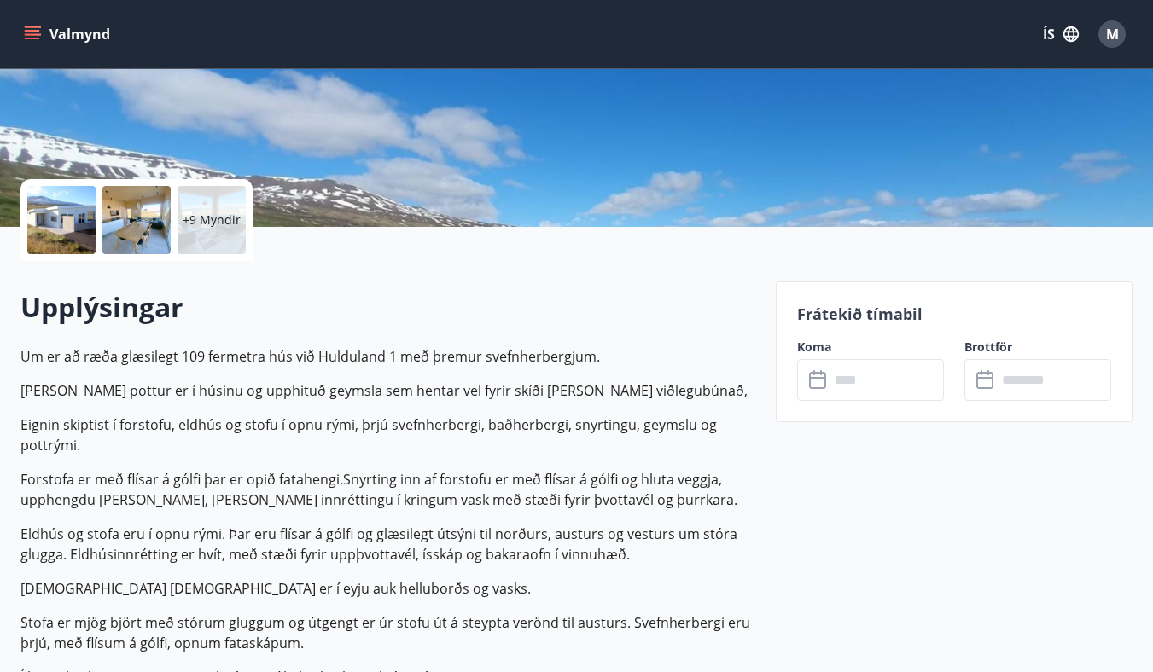
click at [84, 38] on button "Valmynd" at bounding box center [68, 34] width 96 height 31
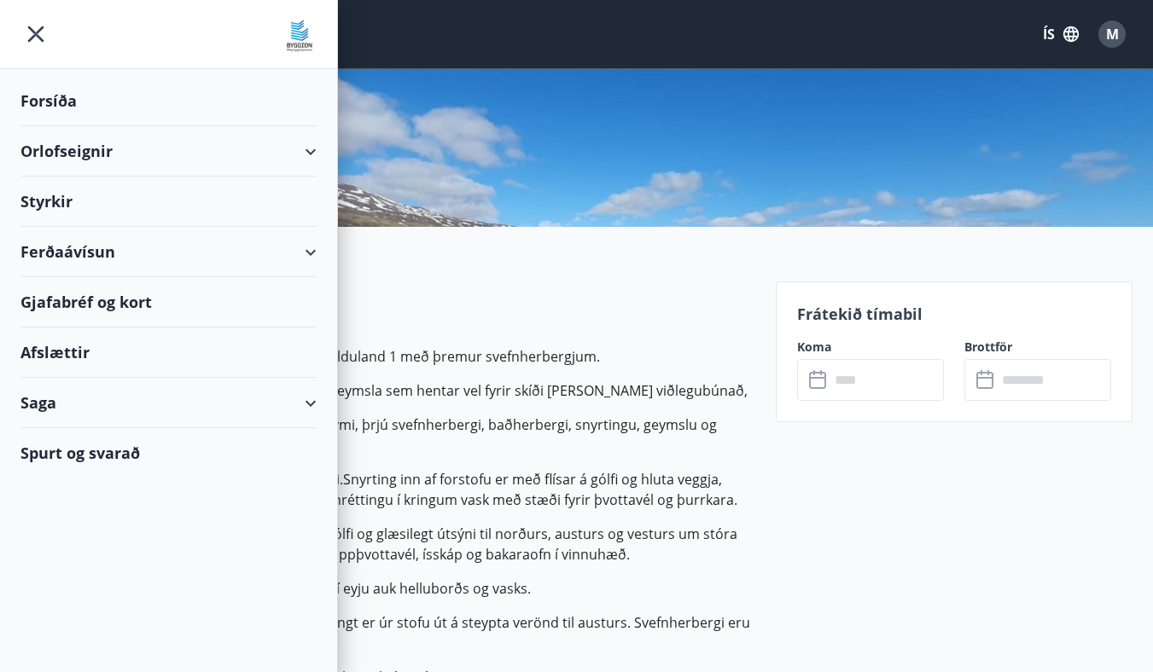
click at [178, 154] on div "Orlofseignir" at bounding box center [168, 151] width 296 height 50
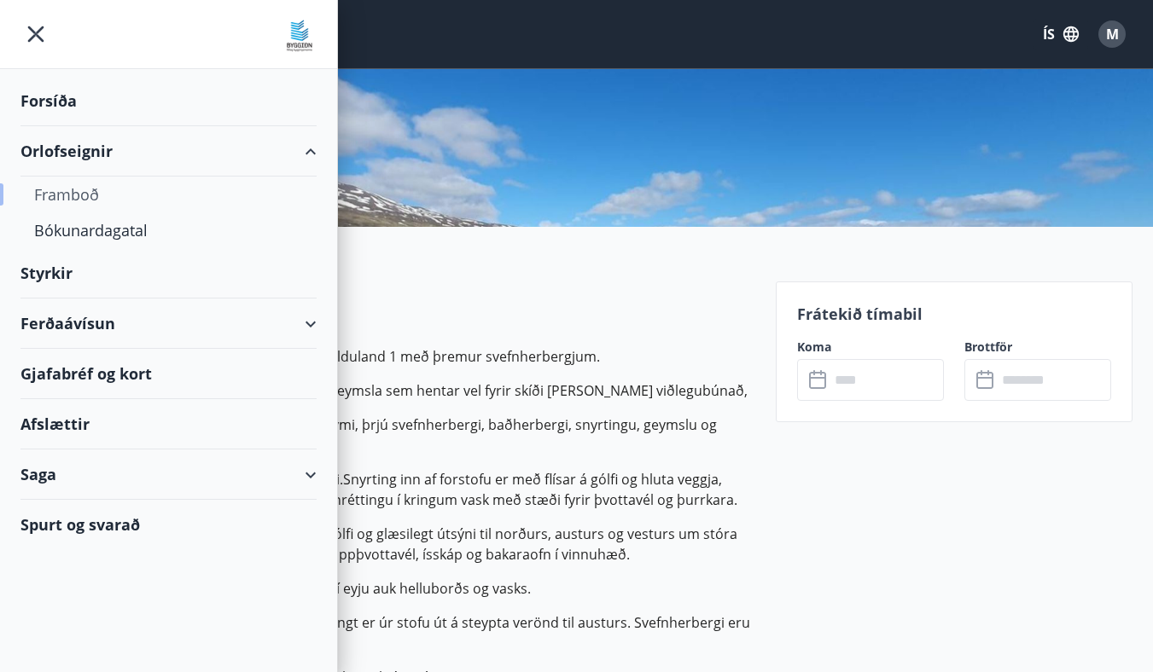
click at [71, 197] on div "Framboð" at bounding box center [168, 195] width 269 height 36
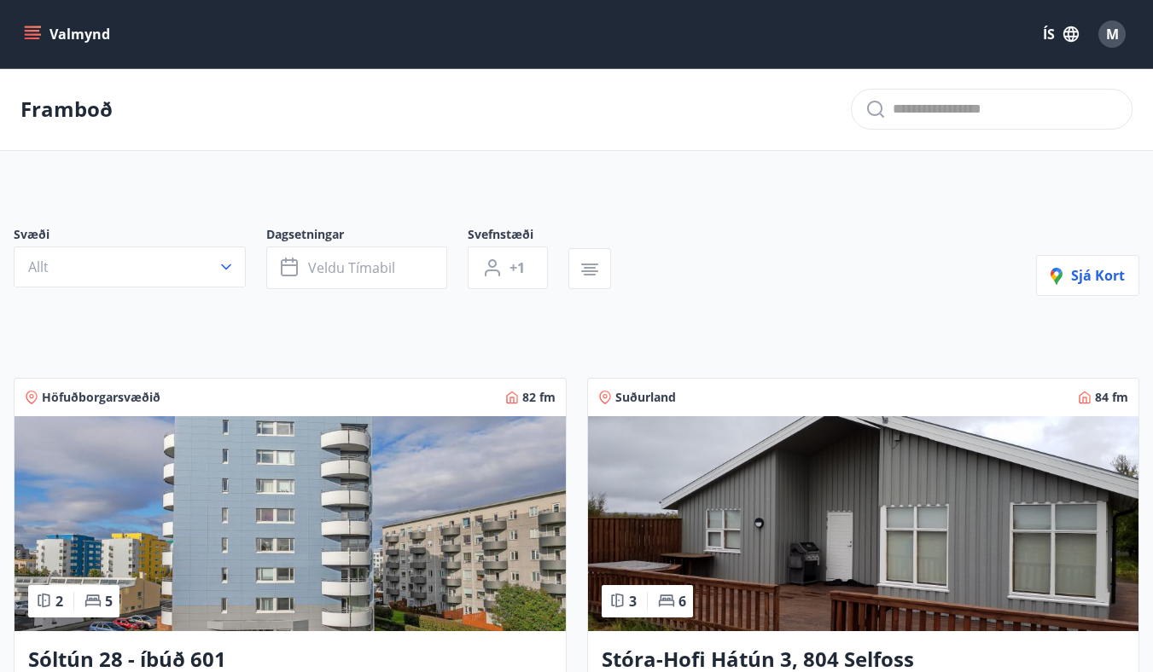
click at [27, 25] on button "Valmynd" at bounding box center [68, 34] width 96 height 31
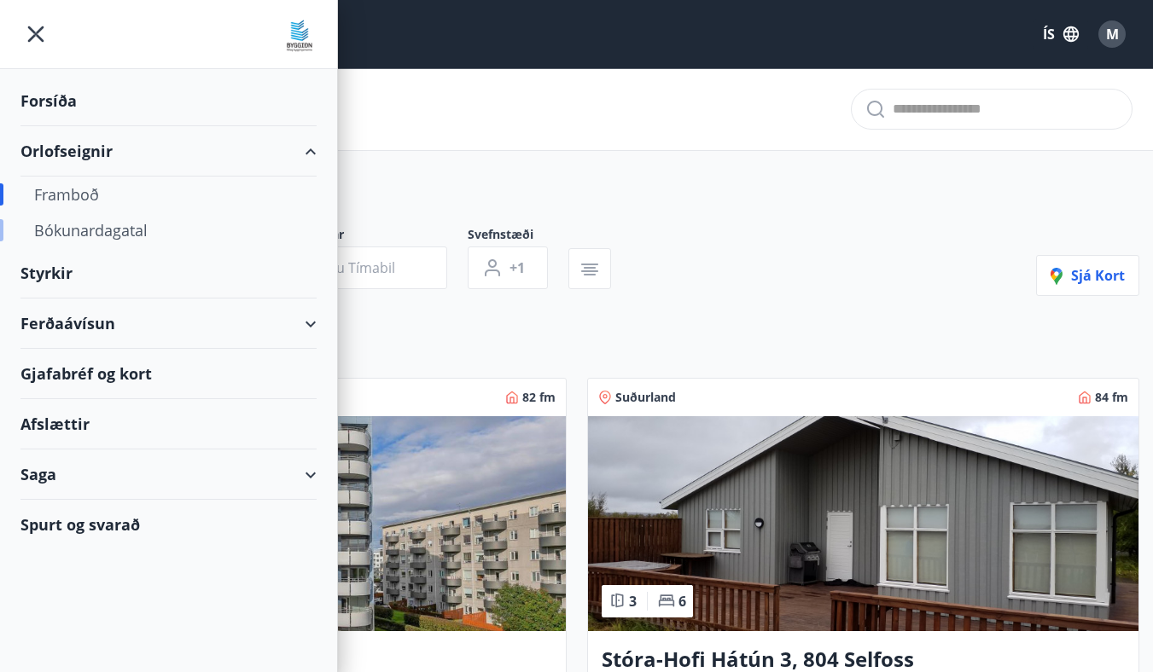
click at [100, 225] on div "Bókunardagatal" at bounding box center [168, 230] width 269 height 36
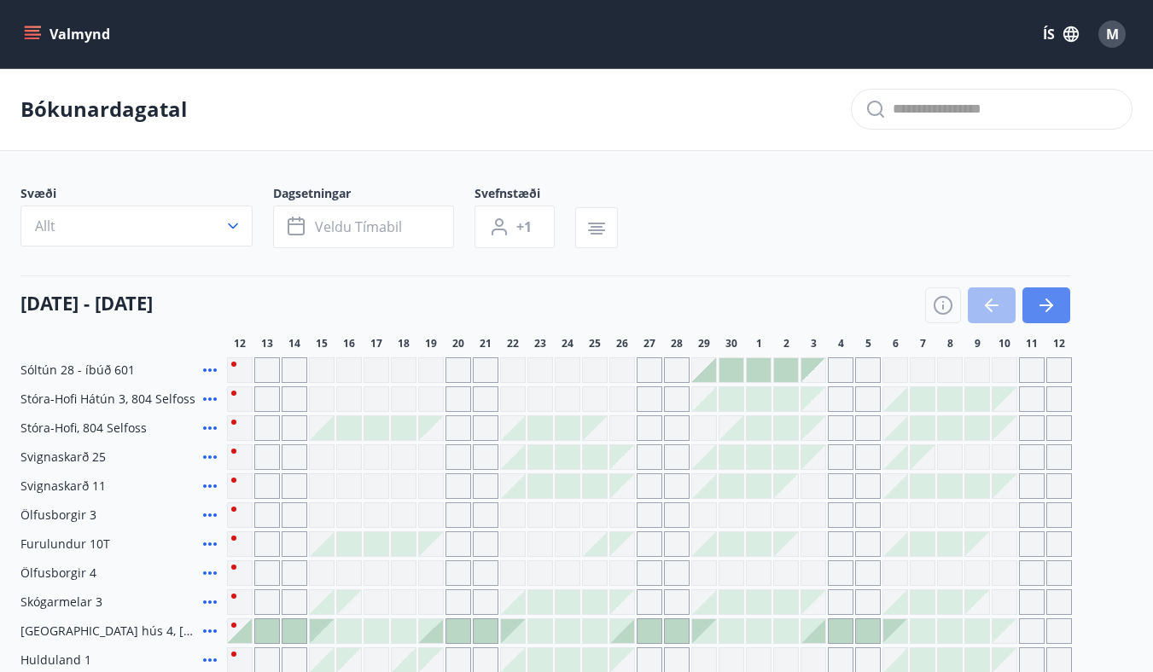
click at [1058, 305] on button "button" at bounding box center [1046, 306] width 48 height 36
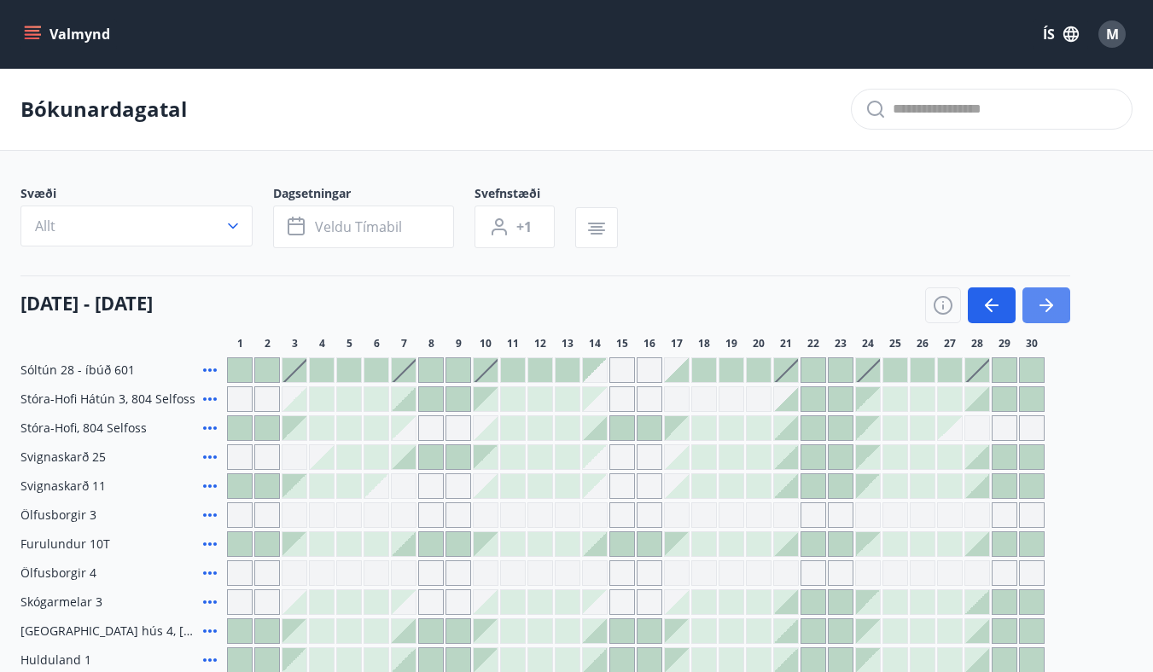
click at [1058, 305] on button "button" at bounding box center [1046, 306] width 48 height 36
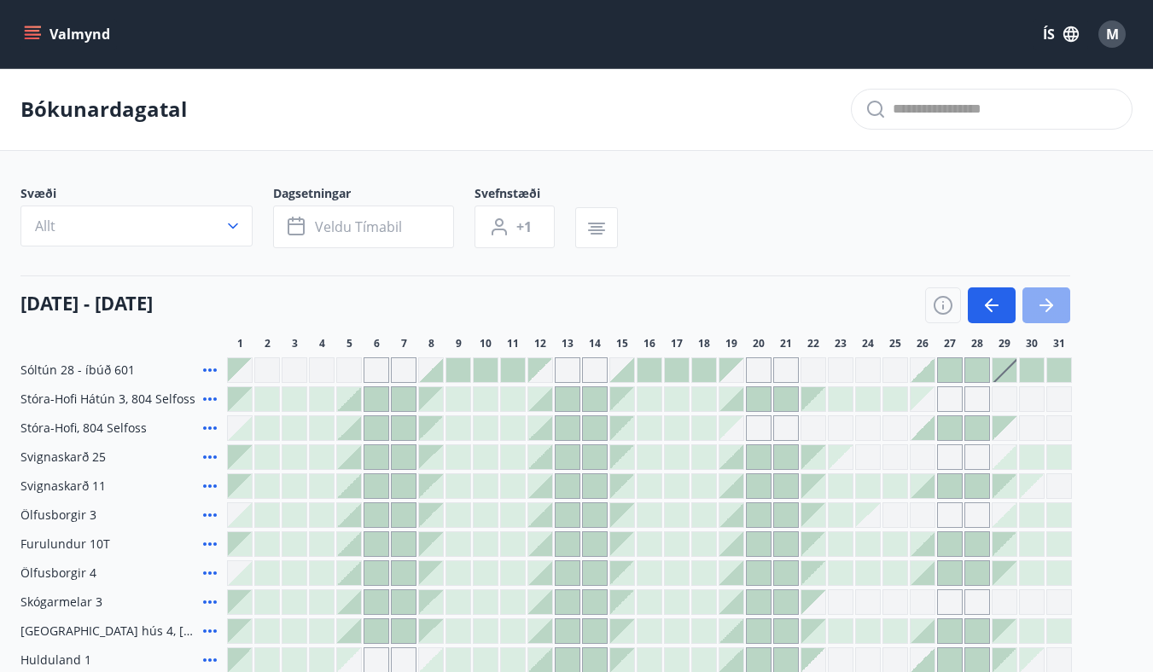
click at [1058, 305] on button "button" at bounding box center [1046, 306] width 48 height 36
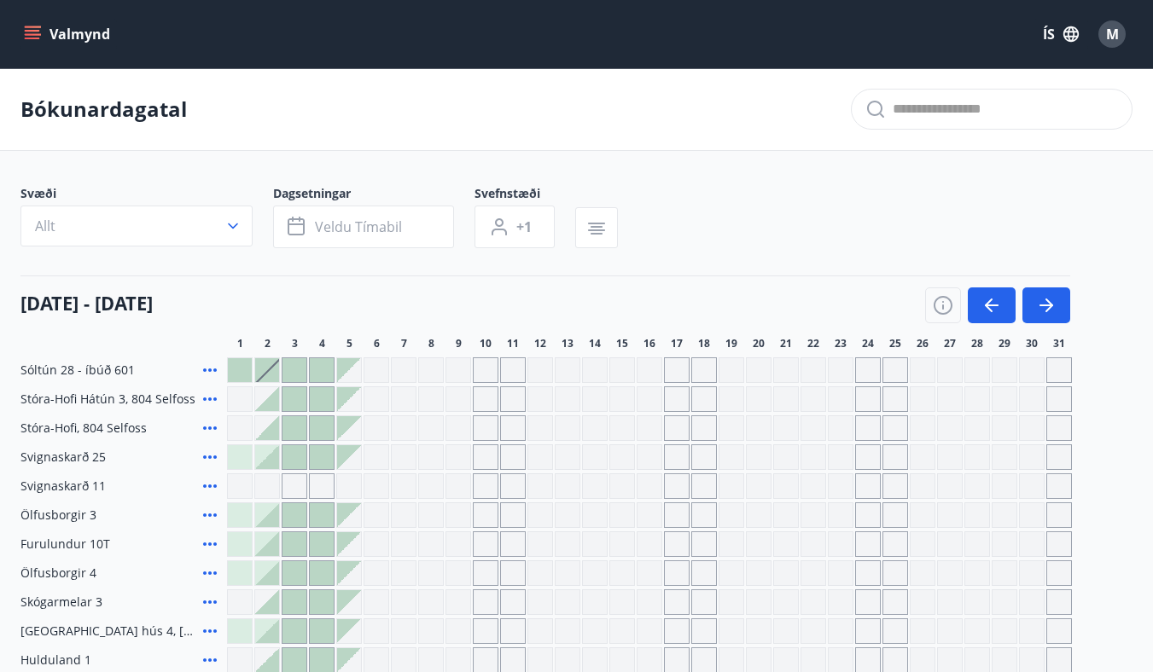
scroll to position [212, 0]
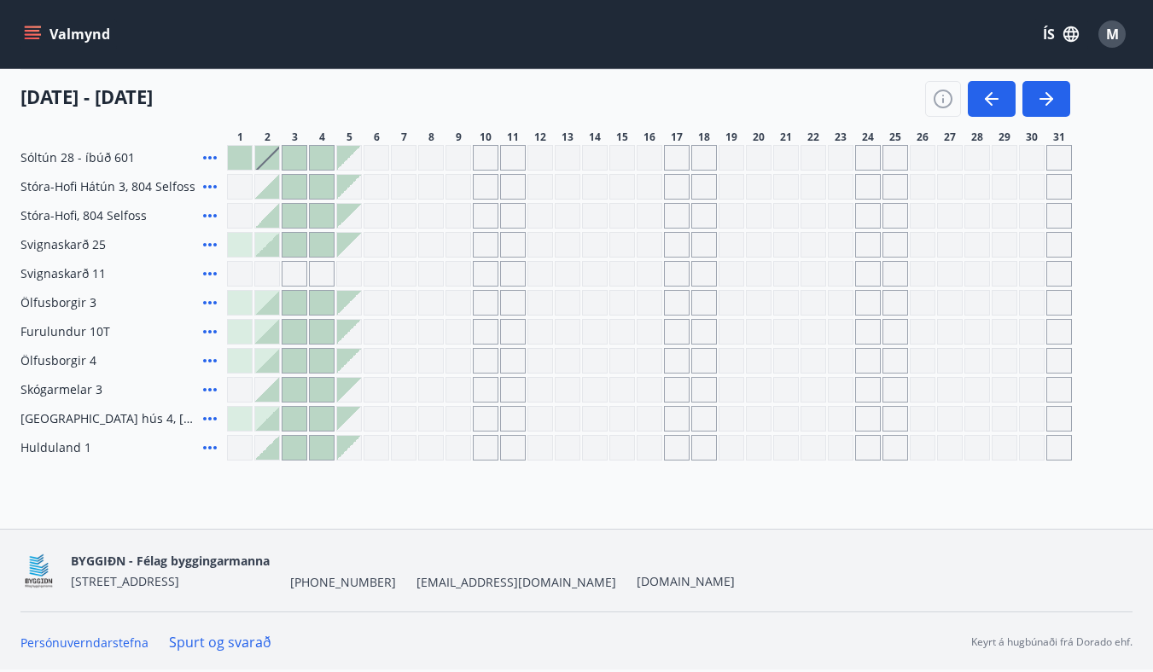
click at [239, 643] on link "Spurt og svarað" at bounding box center [220, 642] width 102 height 19
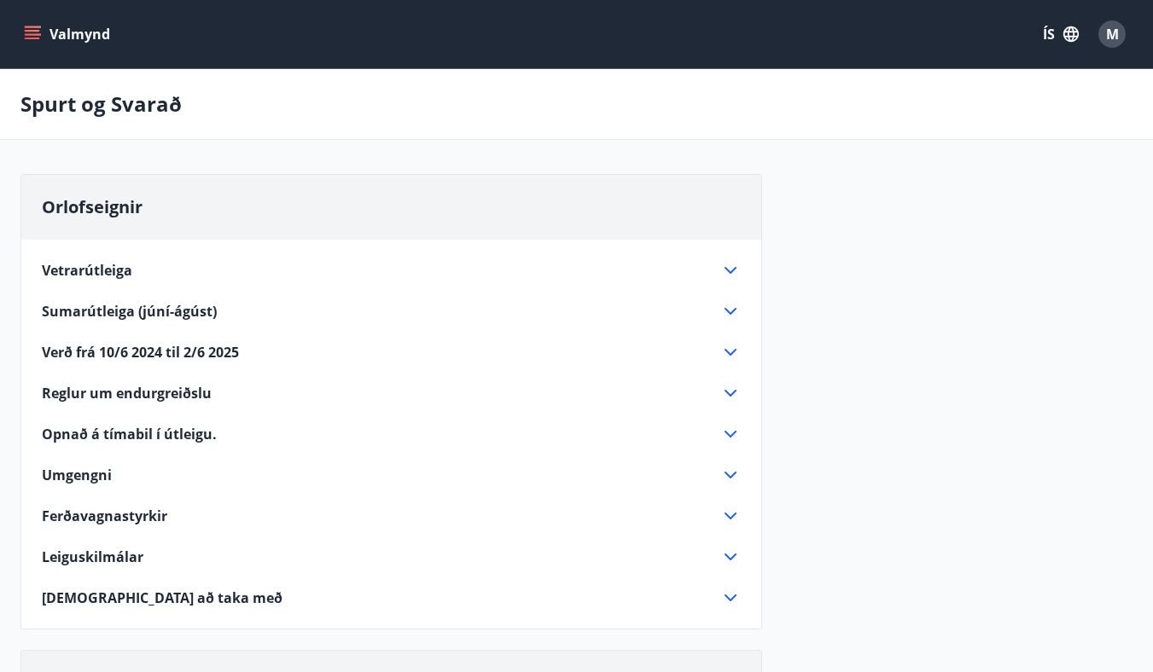
click at [90, 269] on span "Vetrarútleiga" at bounding box center [87, 270] width 90 height 19
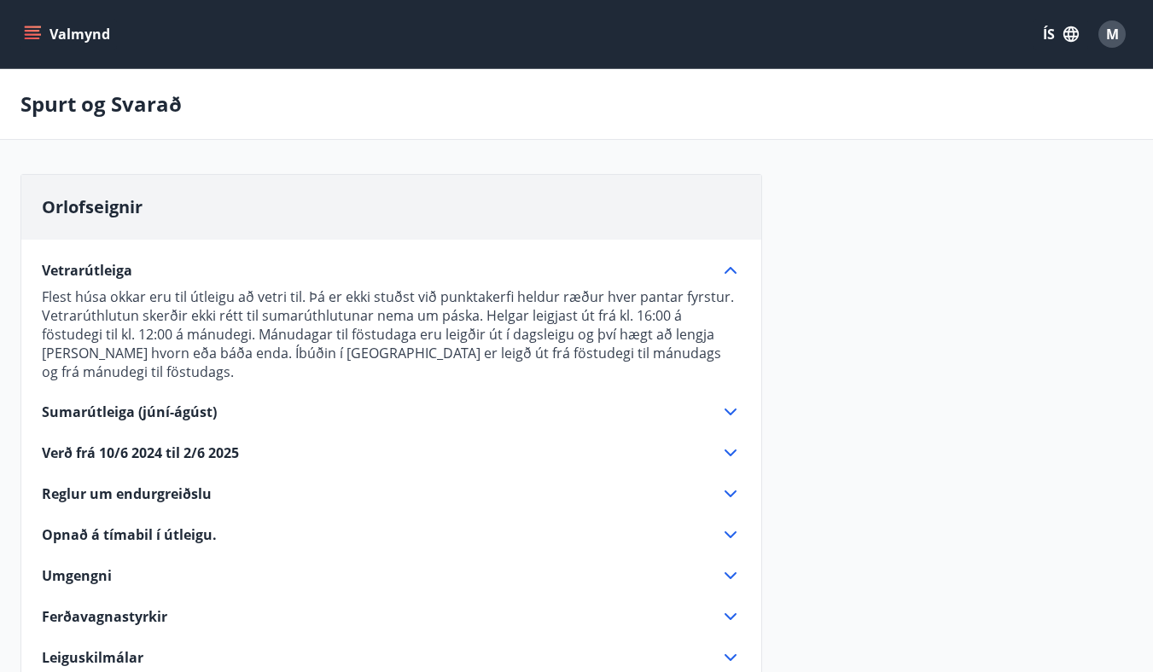
click at [106, 526] on span "Opnað á tímabil í útleigu." at bounding box center [129, 535] width 175 height 19
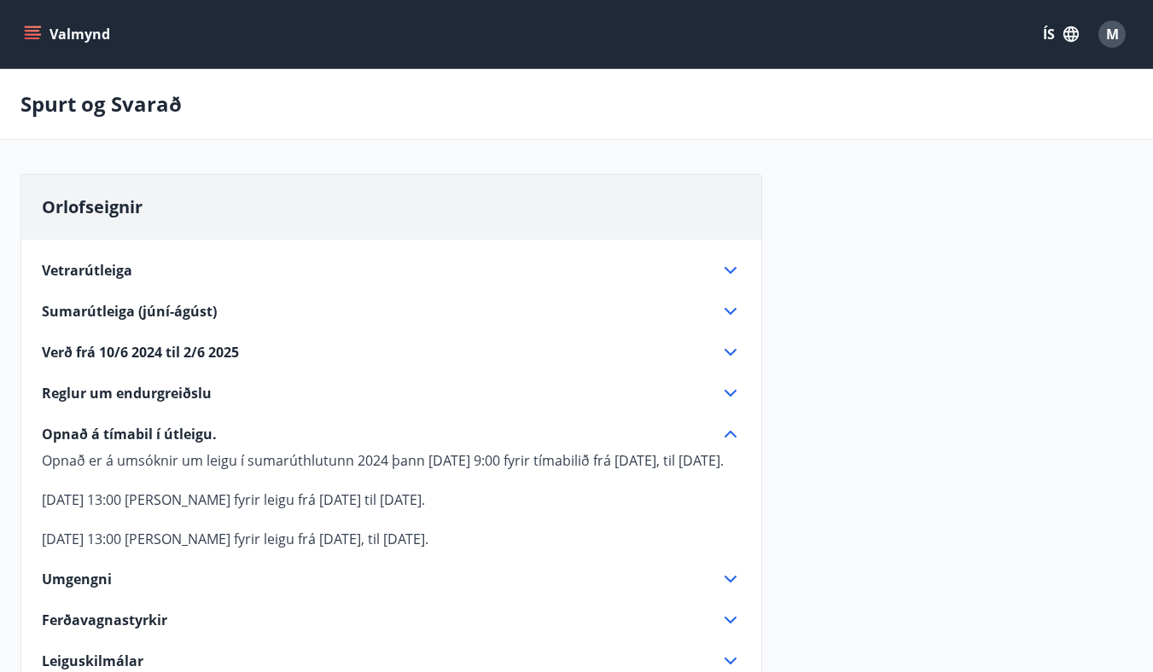
click at [1111, 37] on span "M" at bounding box center [1112, 34] width 13 height 19
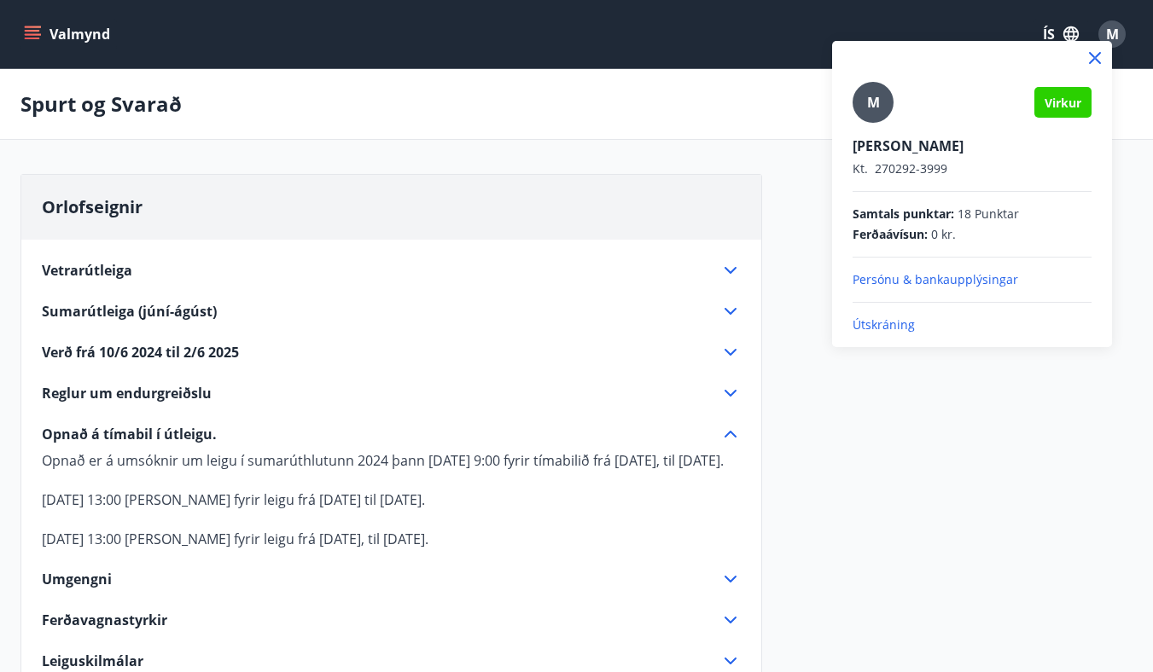
click at [34, 41] on div at bounding box center [576, 336] width 1153 height 672
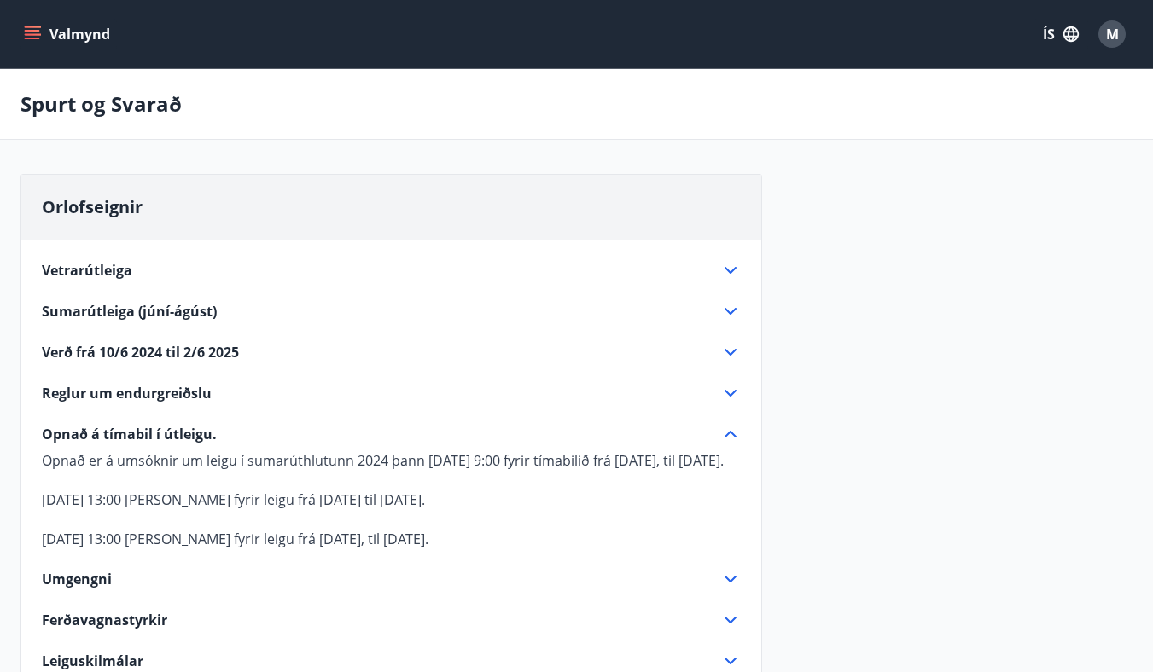
click at [34, 41] on icon "menu" at bounding box center [32, 34] width 17 height 17
click at [755, 136] on div "Spurt og Svarað" at bounding box center [576, 104] width 1153 height 71
click at [209, 348] on span "Verð frá 10/6 2024 til 2/6 2025" at bounding box center [140, 352] width 197 height 19
